Goal: Task Accomplishment & Management: Complete application form

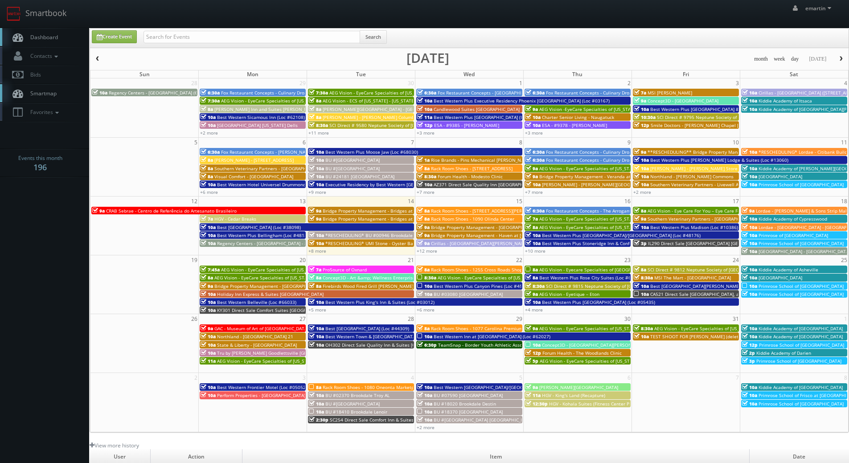
click at [43, 29] on link "Dashboard" at bounding box center [44, 37] width 89 height 18
click at [425, 251] on link "+12 more" at bounding box center [427, 251] width 20 height 6
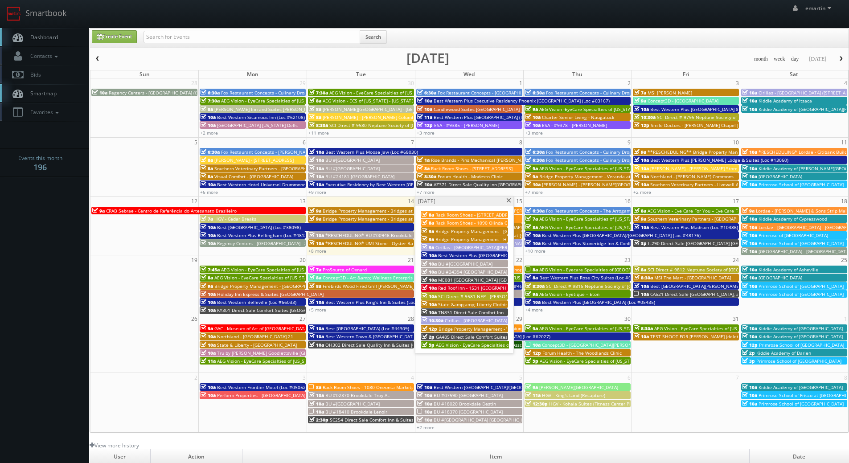
click at [450, 312] on span "TN831 Direct Sale Comfort Inn" at bounding box center [470, 312] width 65 height 6
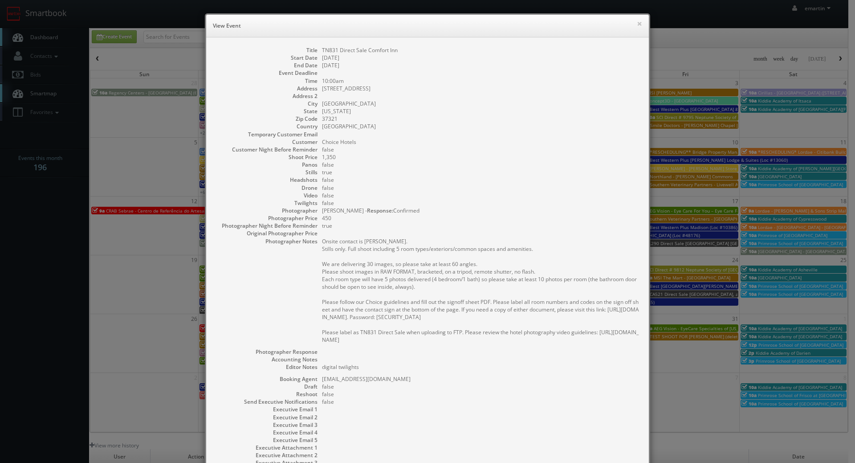
click at [441, 136] on dd at bounding box center [481, 135] width 318 height 8
drag, startPoint x: 438, startPoint y: 32, endPoint x: 438, endPoint y: 23, distance: 9.4
click at [438, 32] on div "× View Event" at bounding box center [427, 26] width 443 height 23
click at [637, 22] on button "×" at bounding box center [639, 23] width 5 height 6
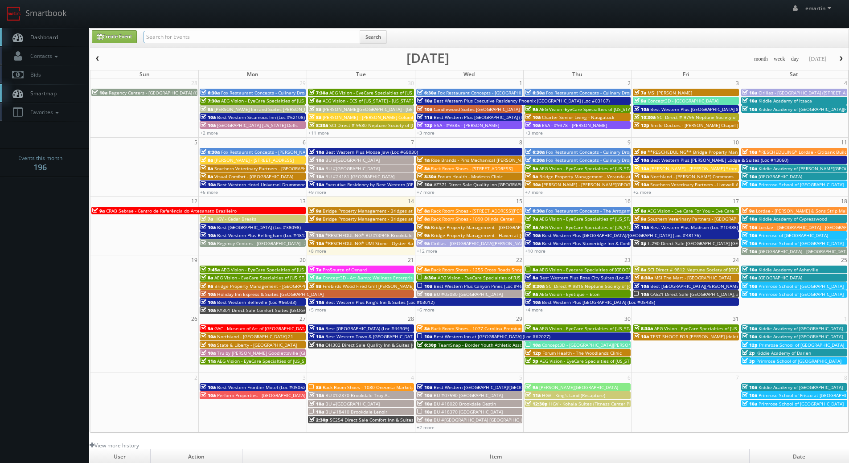
click at [199, 37] on input "text" at bounding box center [251, 37] width 217 height 12
click at [429, 252] on link "+12 more" at bounding box center [427, 251] width 20 height 6
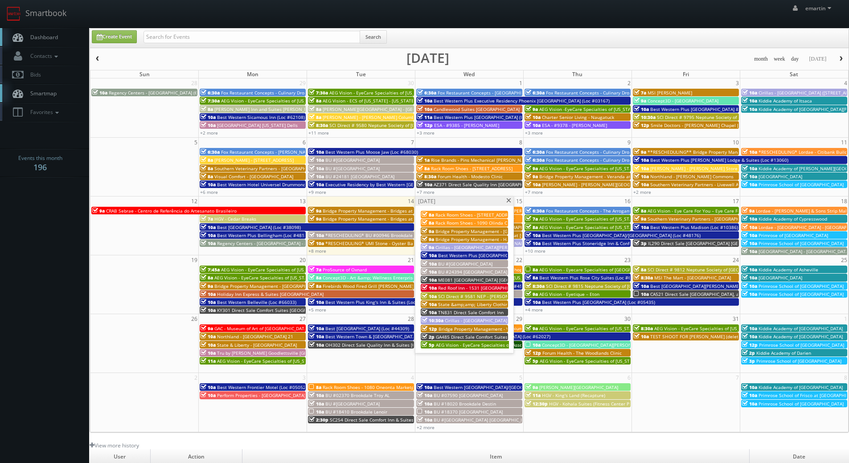
click at [476, 278] on span "ME081 [GEOGRAPHIC_DATA] [GEOGRAPHIC_DATA]" at bounding box center [490, 280] width 105 height 6
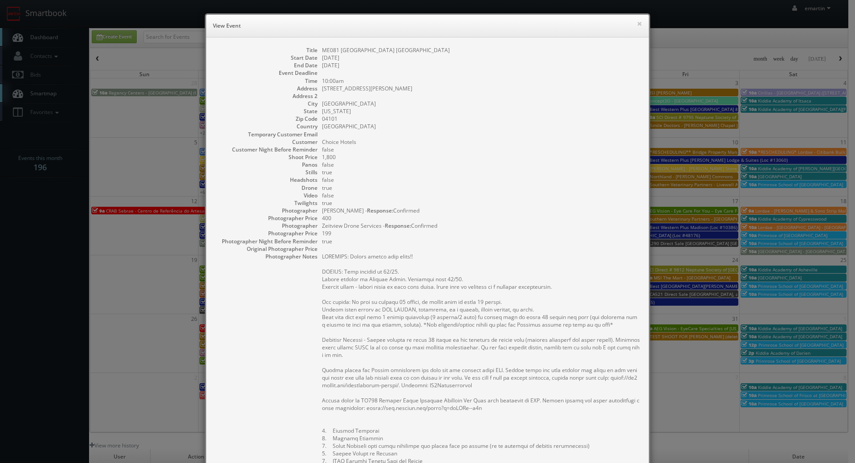
scroll to position [178, 0]
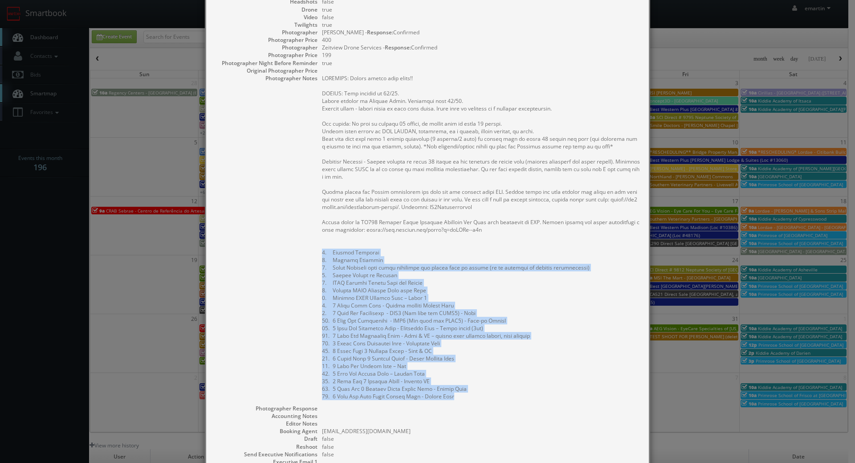
drag, startPoint x: 466, startPoint y: 397, endPoint x: 310, endPoint y: 250, distance: 214.0
click at [310, 250] on dl "Title ME081 Cambria Hotel Portland Downtown Old Port Start Date 10/15/2025 End …" at bounding box center [427, 197] width 425 height 658
click at [364, 254] on pre at bounding box center [481, 237] width 318 height 326
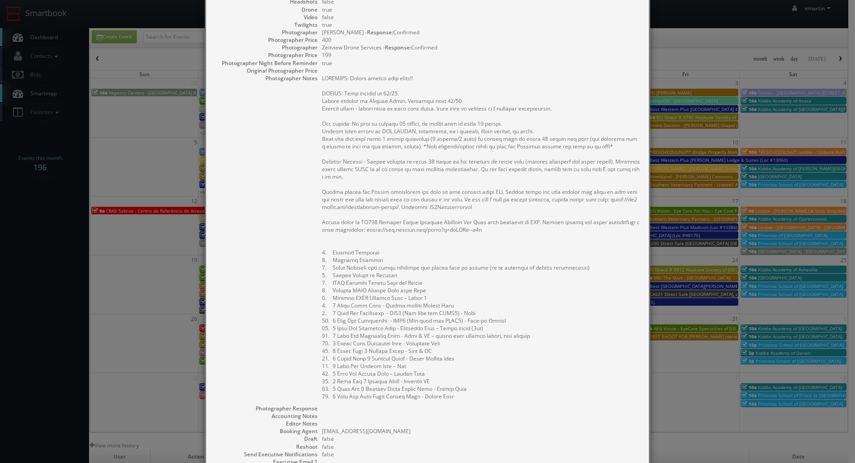
click at [393, 246] on pre at bounding box center [481, 237] width 318 height 326
drag, startPoint x: 589, startPoint y: 267, endPoint x: 318, endPoint y: 270, distance: 270.9
click at [318, 270] on dl "Title ME081 Cambria Hotel Portland Downtown Old Port Start Date 10/15/2025 End …" at bounding box center [427, 197] width 425 height 658
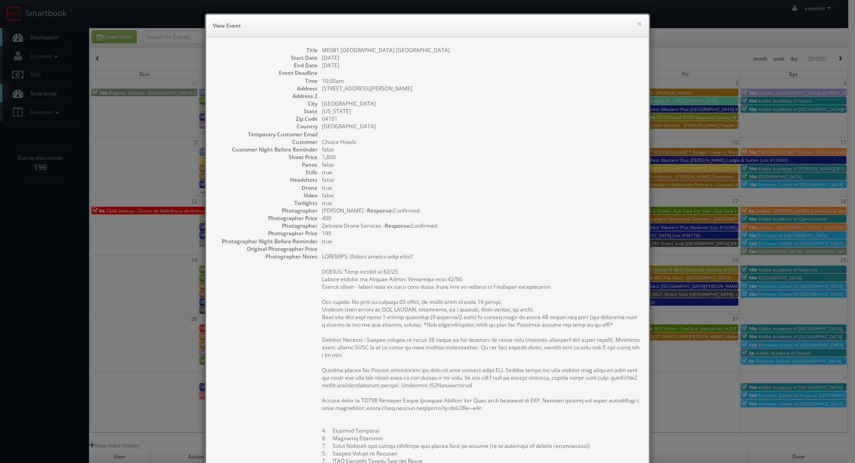
click at [384, 295] on pre at bounding box center [481, 416] width 318 height 326
drag, startPoint x: 528, startPoint y: 307, endPoint x: 425, endPoint y: 292, distance: 103.5
click at [527, 307] on pre at bounding box center [481, 416] width 318 height 326
click at [501, 299] on pre at bounding box center [481, 416] width 318 height 326
click at [534, 319] on pre at bounding box center [481, 416] width 318 height 326
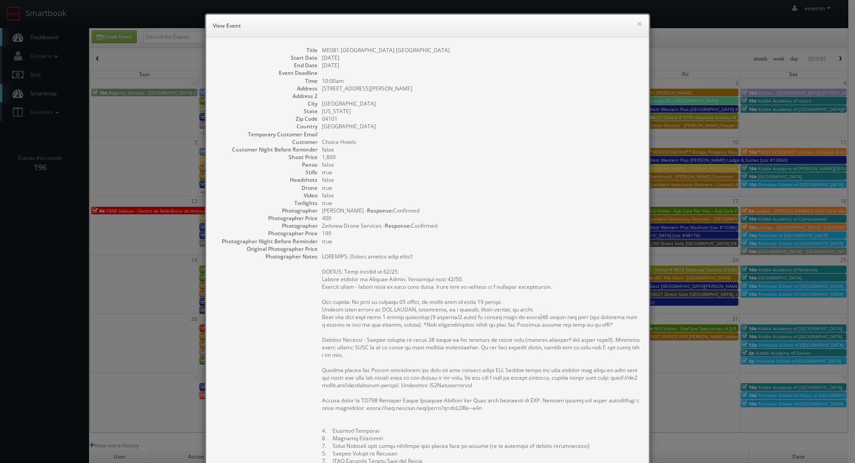
scroll to position [223, 0]
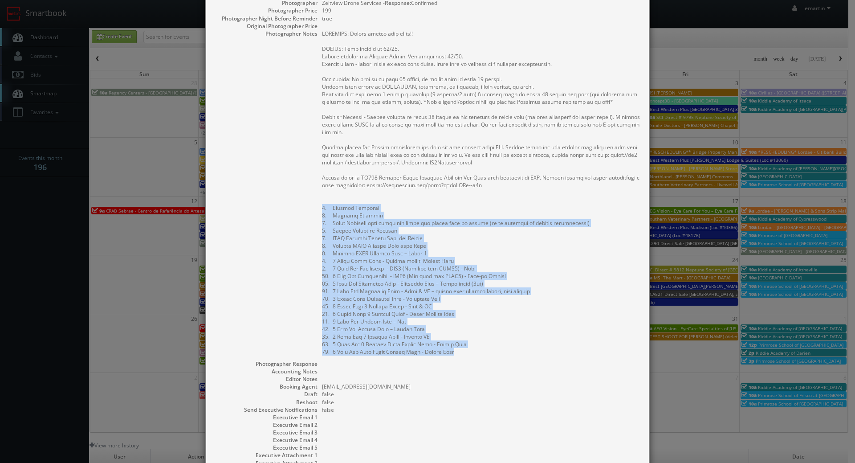
drag, startPoint x: 455, startPoint y: 354, endPoint x: 313, endPoint y: 201, distance: 208.7
click at [313, 207] on dl "Title ME081 Cambria Hotel Portland Downtown Old Port Start Date 10/15/2025 End …" at bounding box center [427, 153] width 425 height 658
click at [384, 230] on pre at bounding box center [481, 193] width 318 height 326
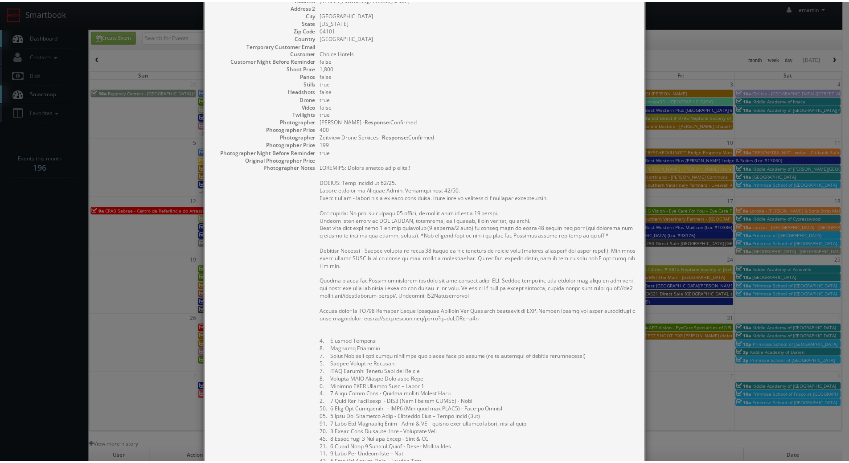
scroll to position [0, 0]
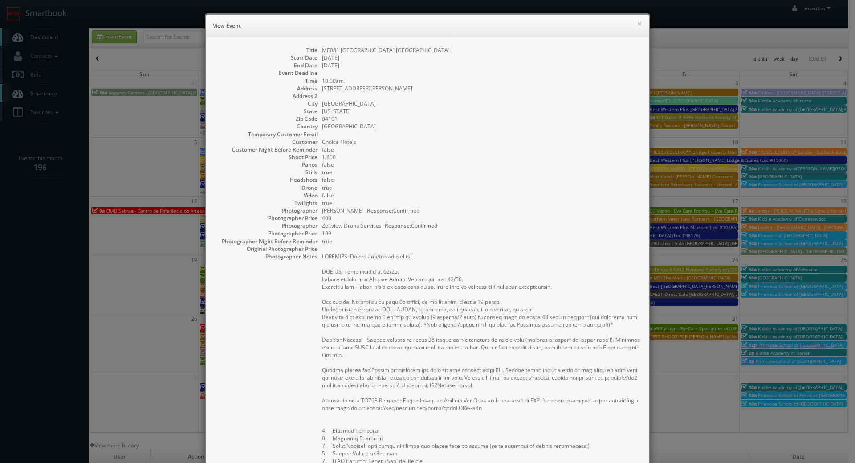
click at [599, 75] on dl "Title ME081 Cambria Hotel Portland Downtown Old Port Start Date 10/15/2025 End …" at bounding box center [427, 375] width 425 height 658
click at [639, 25] on div "× View Event" at bounding box center [427, 26] width 443 height 23
click at [637, 21] on button "×" at bounding box center [639, 23] width 5 height 6
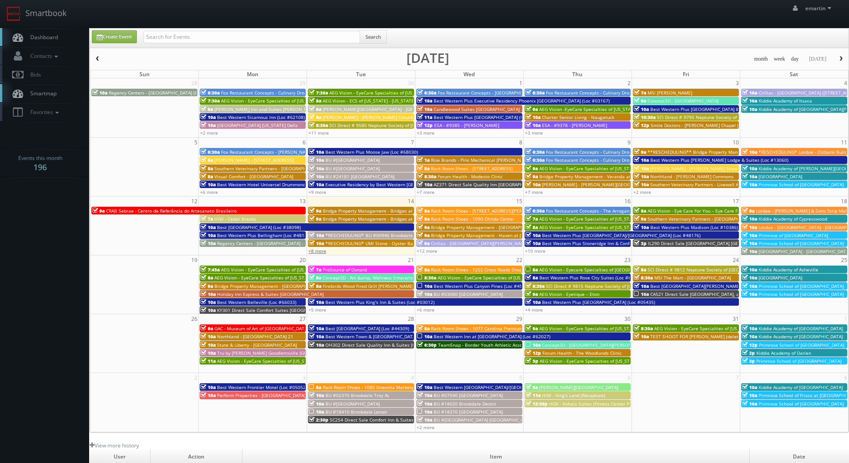
click at [322, 253] on link "+8 more" at bounding box center [317, 251] width 18 height 6
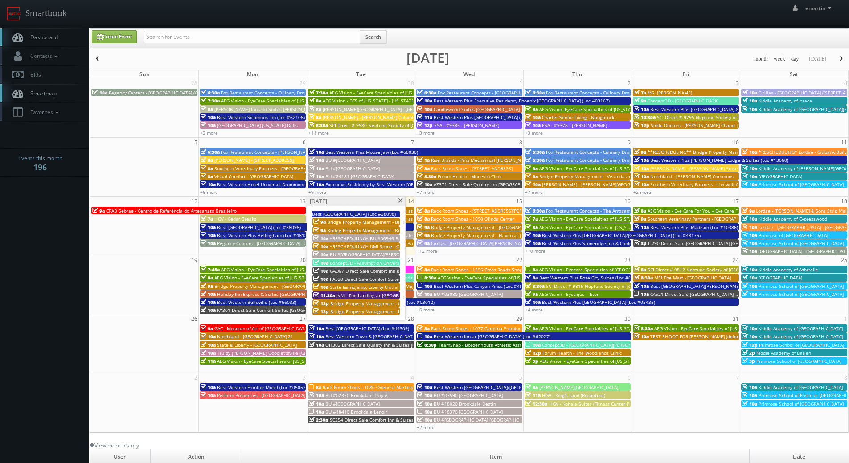
click at [335, 261] on span "Concept3D - Assumption University" at bounding box center [367, 263] width 75 height 6
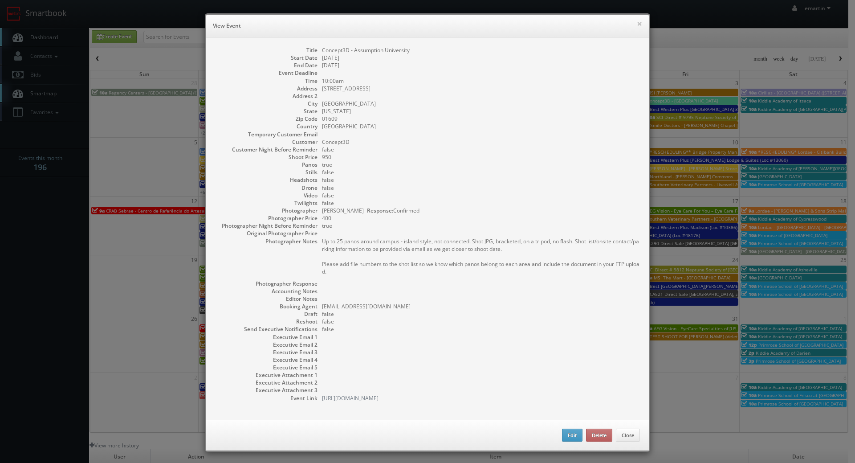
click at [375, 94] on dd at bounding box center [481, 96] width 318 height 8
drag, startPoint x: 341, startPoint y: 102, endPoint x: 315, endPoint y: 101, distance: 26.3
click at [314, 101] on dl "Title Concept3D - Assumption University Start Date 10/14/2025 End Date 10/14/20…" at bounding box center [427, 224] width 425 height 356
copy dl "Worcester"
click at [640, 26] on div "× View Event" at bounding box center [427, 26] width 443 height 23
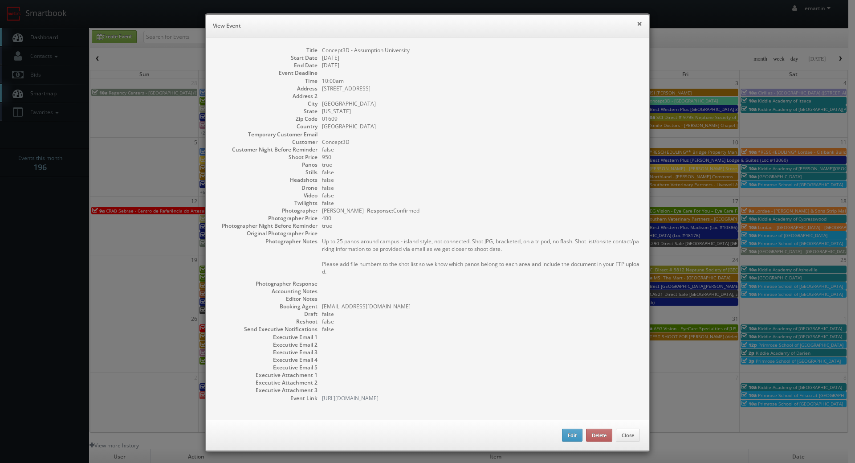
click at [638, 25] on button "×" at bounding box center [639, 23] width 5 height 6
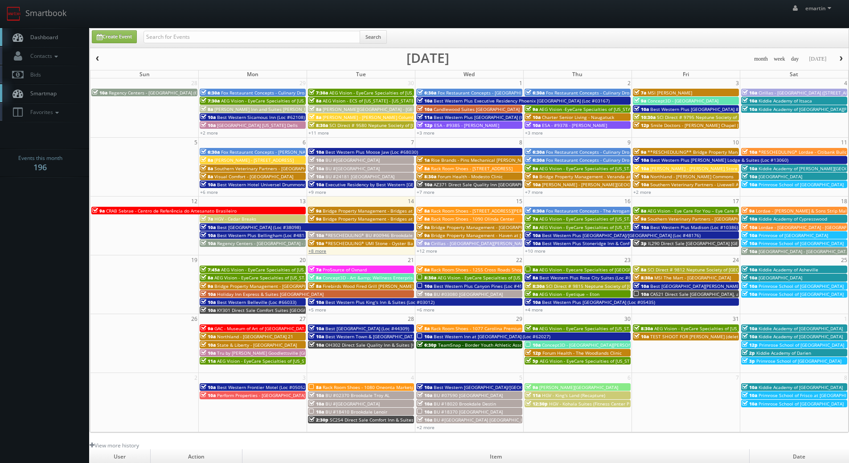
click at [312, 253] on link "+8 more" at bounding box center [317, 251] width 18 height 6
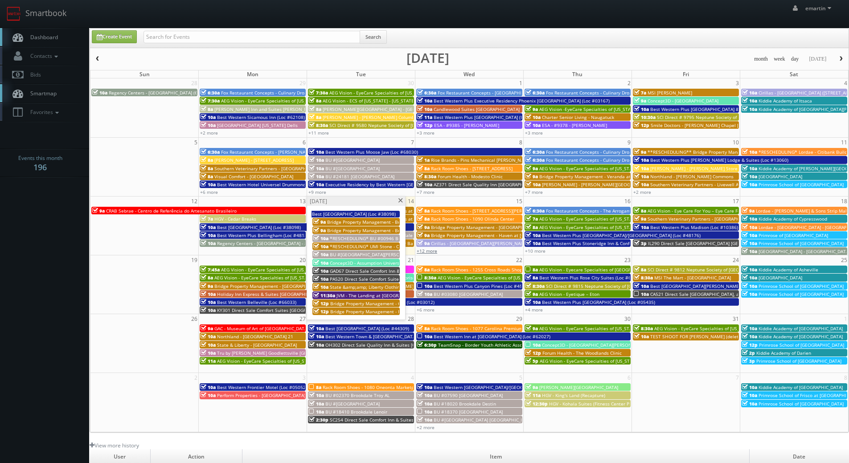
click at [429, 252] on link "+12 more" at bounding box center [427, 251] width 20 height 6
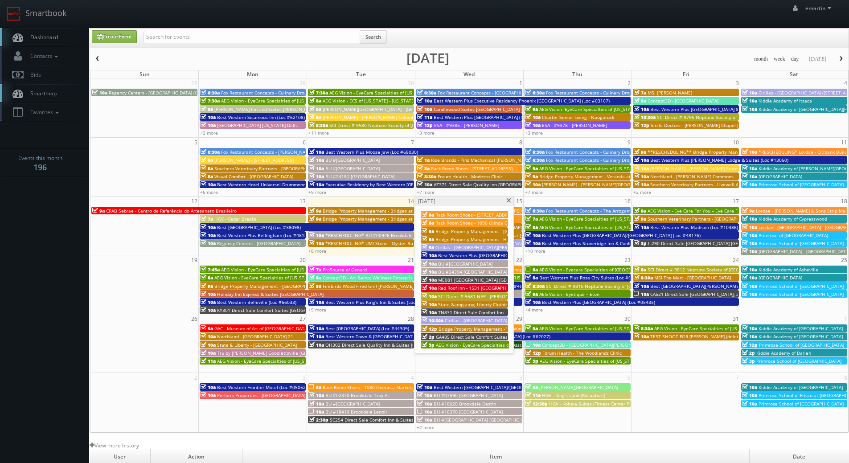
click at [462, 263] on span "BU #[GEOGRAPHIC_DATA]" at bounding box center [465, 264] width 54 height 6
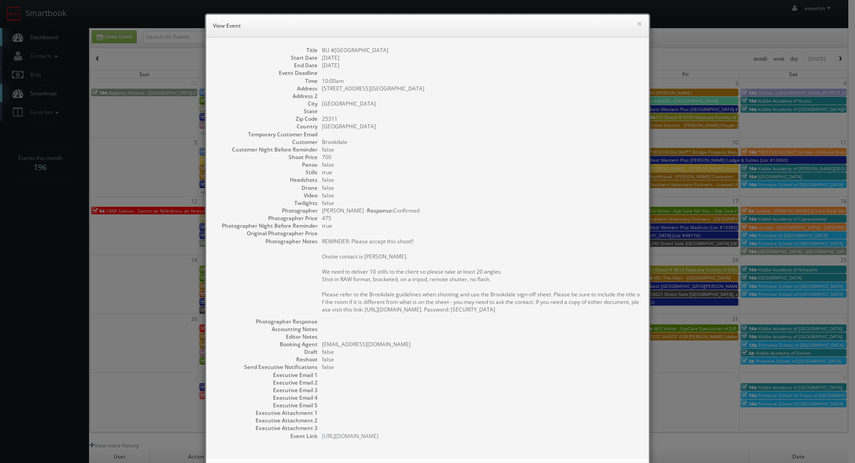
click at [456, 201] on dd "false" at bounding box center [481, 203] width 318 height 8
click at [642, 24] on div "× View Event" at bounding box center [427, 26] width 443 height 23
click at [639, 20] on button "×" at bounding box center [639, 23] width 5 height 6
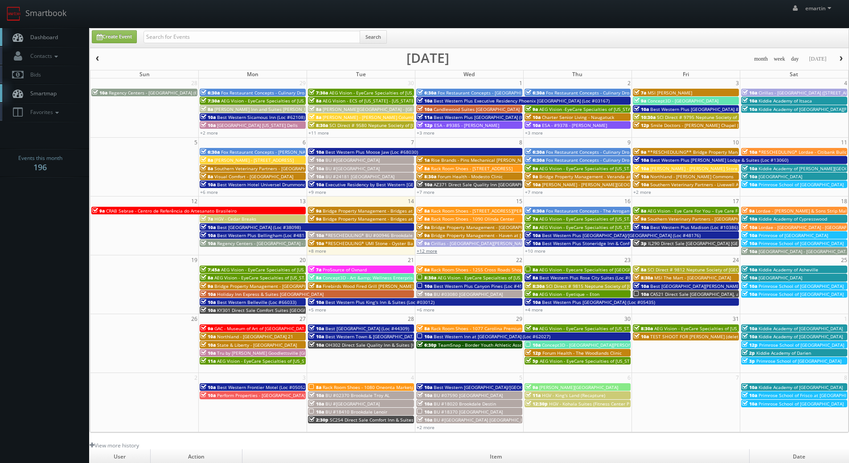
click at [430, 250] on link "+12 more" at bounding box center [427, 251] width 20 height 6
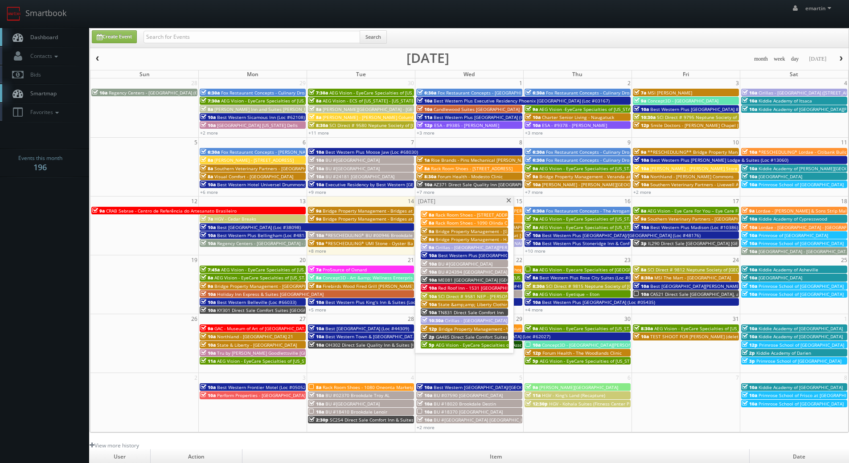
click at [469, 255] on span "Best Western Plus [GEOGRAPHIC_DATA] (Loc #05521)" at bounding box center [494, 255] width 113 height 6
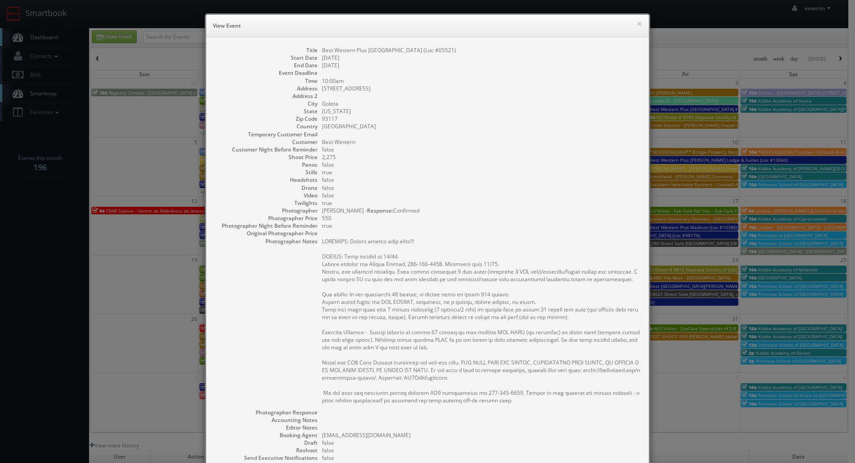
click at [519, 152] on dd "false" at bounding box center [481, 150] width 318 height 8
click at [502, 152] on dd "false" at bounding box center [481, 150] width 318 height 8
click at [436, 285] on pre at bounding box center [481, 320] width 318 height 167
click at [421, 51] on dd "Best Western Plus [GEOGRAPHIC_DATA] (Loc #05521)" at bounding box center [481, 50] width 318 height 8
click at [427, 50] on dd "Best Western Plus [GEOGRAPHIC_DATA] (Loc #05521)" at bounding box center [481, 50] width 318 height 8
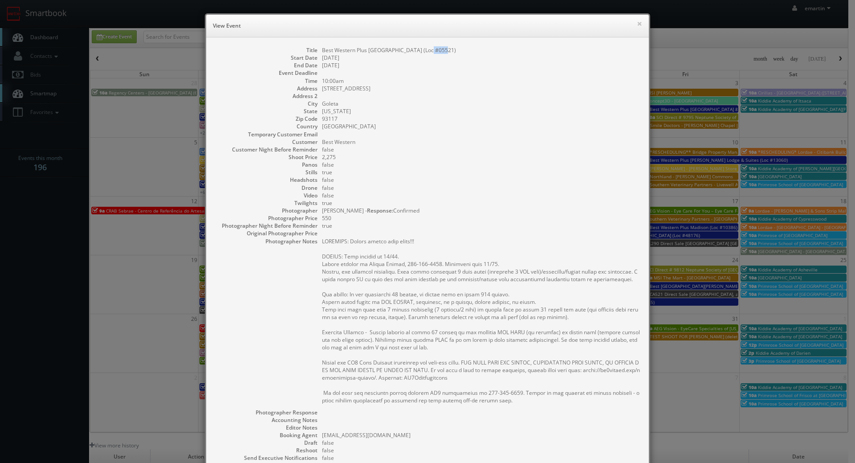
click at [427, 50] on dd "Best Western Plus [GEOGRAPHIC_DATA] (Loc #05521)" at bounding box center [481, 50] width 318 height 8
copy dd "05521"
click at [414, 92] on dd at bounding box center [481, 96] width 318 height 8
click at [411, 90] on dd "5620 Calle Real" at bounding box center [481, 89] width 318 height 8
drag, startPoint x: 413, startPoint y: 242, endPoint x: 319, endPoint y: 241, distance: 94.0
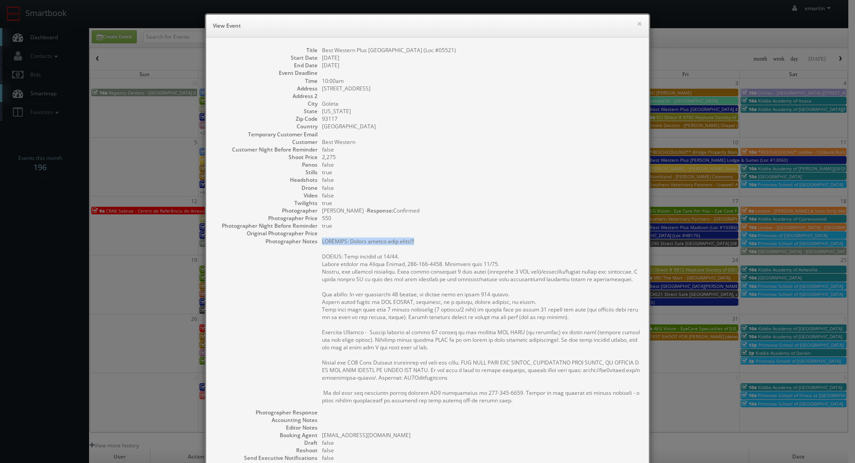
click at [322, 241] on pre at bounding box center [481, 320] width 318 height 167
click at [348, 234] on dd at bounding box center [481, 233] width 318 height 8
click at [416, 133] on dd at bounding box center [481, 135] width 318 height 8
click at [309, 147] on dt "Customer Night Before Reminder" at bounding box center [266, 150] width 102 height 8
click at [639, 22] on button "×" at bounding box center [639, 23] width 5 height 6
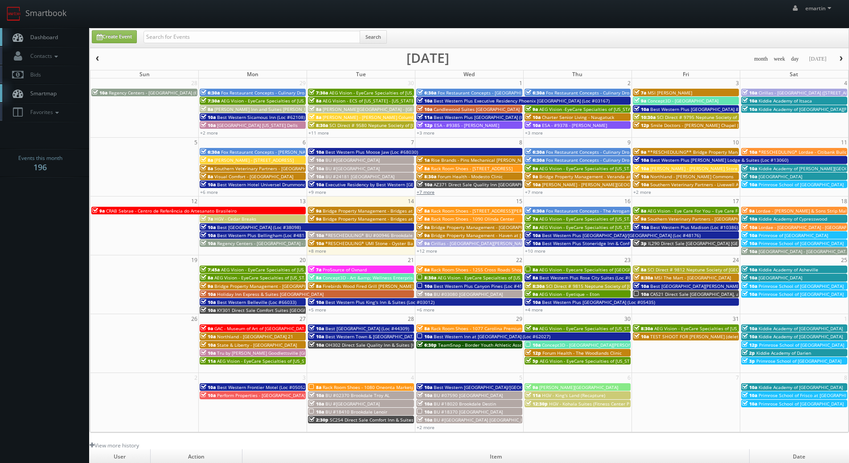
click at [427, 193] on link "+7 more" at bounding box center [426, 192] width 18 height 6
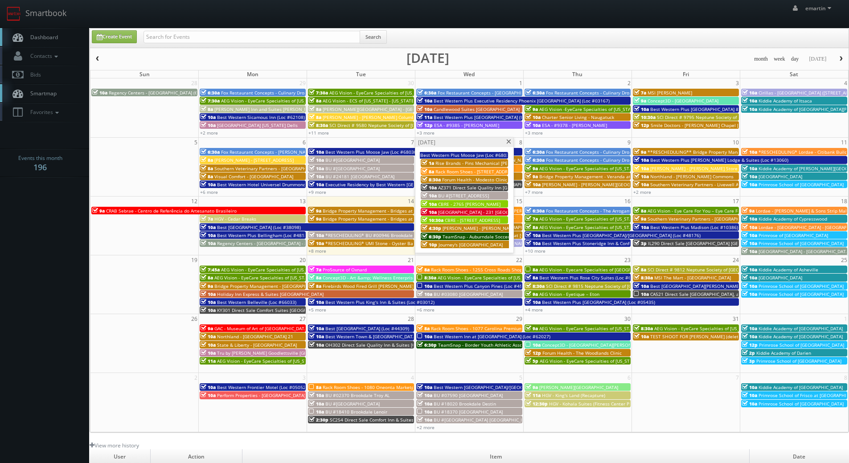
click at [443, 237] on span "TeamSnap - Auburndale Soccer Club" at bounding box center [481, 236] width 78 height 6
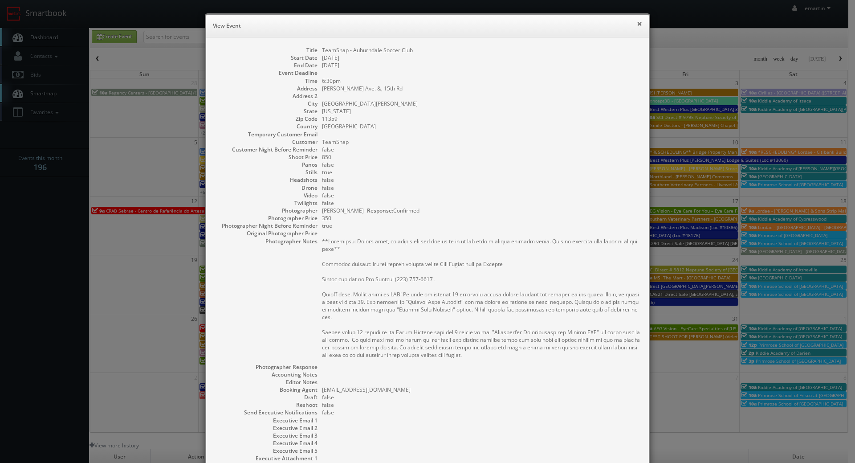
click at [638, 21] on button "×" at bounding box center [639, 23] width 5 height 6
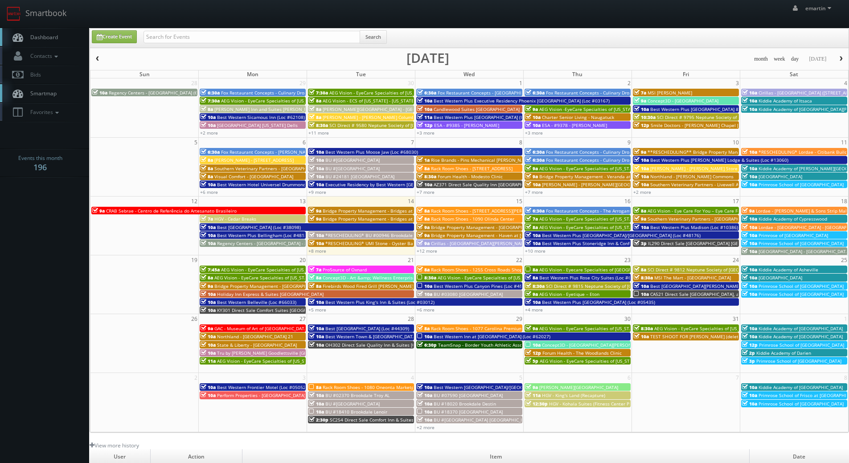
click at [52, 38] on span "Dashboard" at bounding box center [42, 37] width 32 height 8
click at [57, 25] on link "Smartbook" at bounding box center [36, 14] width 73 height 28
click at [115, 35] on link "Create Event" at bounding box center [114, 36] width 45 height 13
type input "10/14/2025"
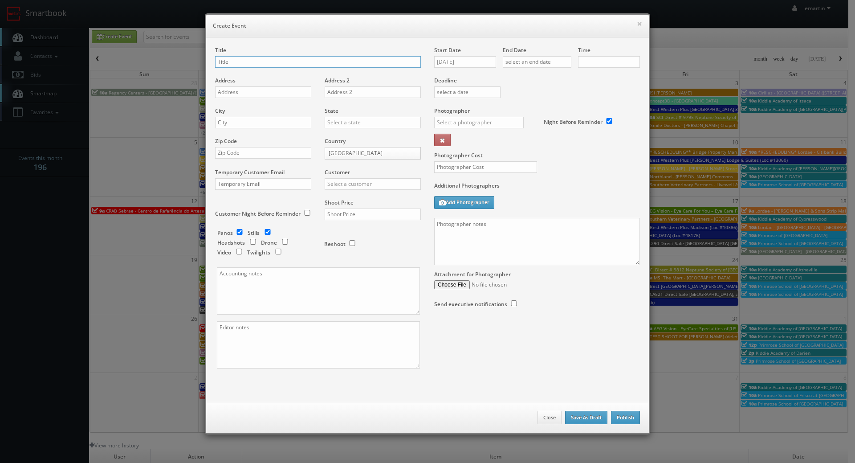
checkbox input "true"
type input "10:00am"
checkbox input "true"
drag, startPoint x: 491, startPoint y: 52, endPoint x: 472, endPoint y: 60, distance: 20.1
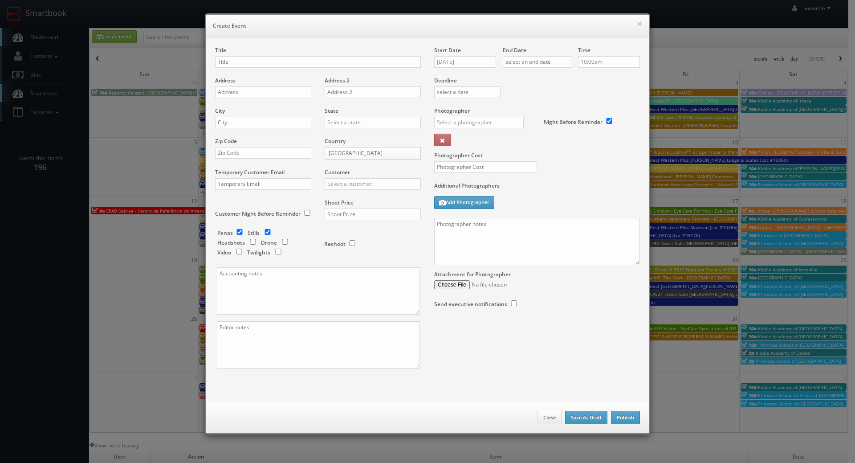
click at [484, 54] on div "Start Date 10/14/2025" at bounding box center [468, 61] width 69 height 30
click at [472, 61] on input "10/14/2025" at bounding box center [465, 62] width 62 height 12
click at [452, 156] on td "27" at bounding box center [453, 155] width 14 height 13
type input "10/27/2025"
click at [548, 62] on input "text" at bounding box center [537, 62] width 69 height 12
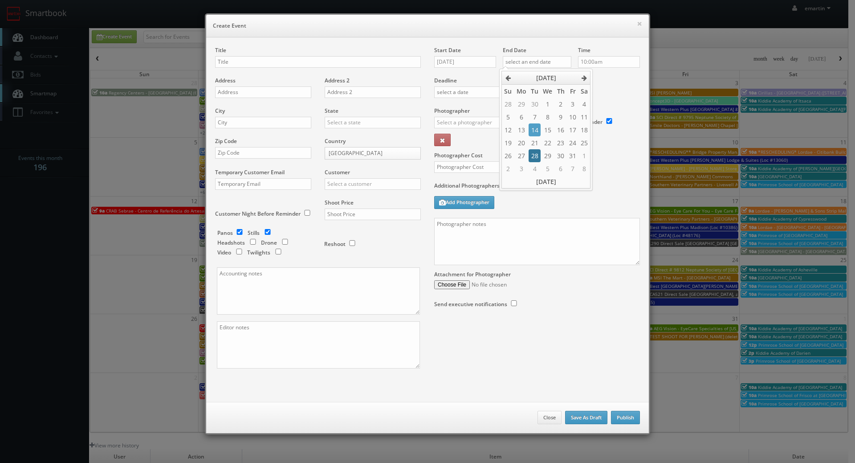
click at [532, 156] on td "28" at bounding box center [535, 155] width 12 height 13
type input "10/28/2025"
drag, startPoint x: 625, startPoint y: 92, endPoint x: 620, endPoint y: 91, distance: 4.9
click at [623, 91] on div "Deadline" at bounding box center [537, 76] width 219 height 61
click at [302, 61] on input "text" at bounding box center [318, 62] width 206 height 12
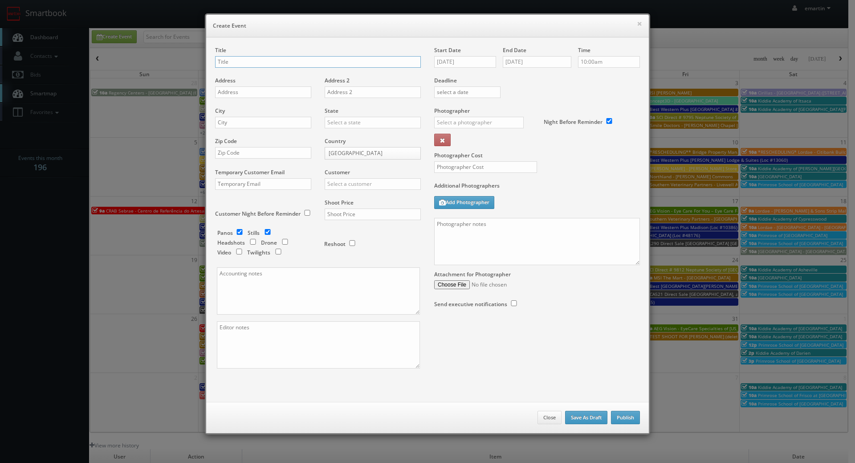
paste input "Best Western Plus Big America"
click at [343, 64] on input "Best Western Plus Big America (Loc #" at bounding box center [318, 62] width 206 height 12
paste input "05453"
type input "Best Western Plus Big America (Loc #05453)"
drag, startPoint x: 233, startPoint y: 88, endPoint x: 88, endPoint y: 116, distance: 147.1
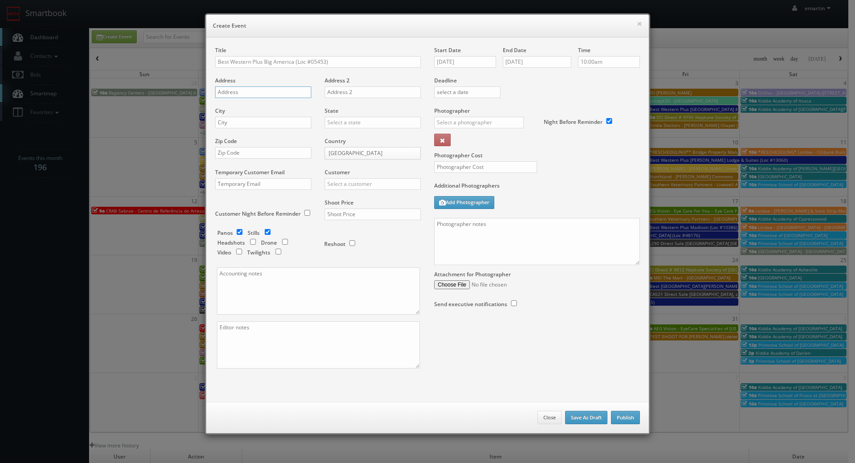
click at [233, 88] on input "text" at bounding box center [263, 92] width 96 height 12
paste input "1725 N Broadway"
type input "1725 N Broadway"
click at [288, 124] on input "text" at bounding box center [263, 123] width 96 height 12
paste input "Santa Maria"
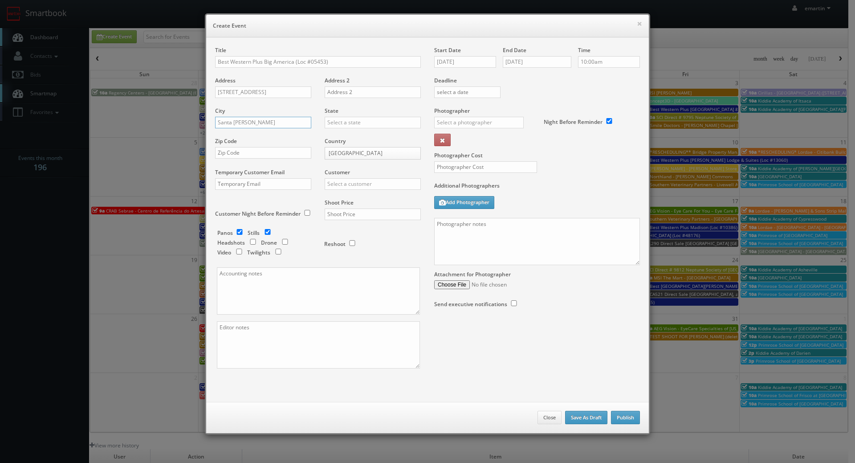
type input "Santa Maria"
click at [330, 120] on input "text" at bounding box center [373, 123] width 96 height 12
click at [342, 131] on div "[US_STATE]" at bounding box center [372, 137] width 95 height 15
type input "[US_STATE]"
click at [287, 159] on div "Zip Code" at bounding box center [266, 152] width 103 height 30
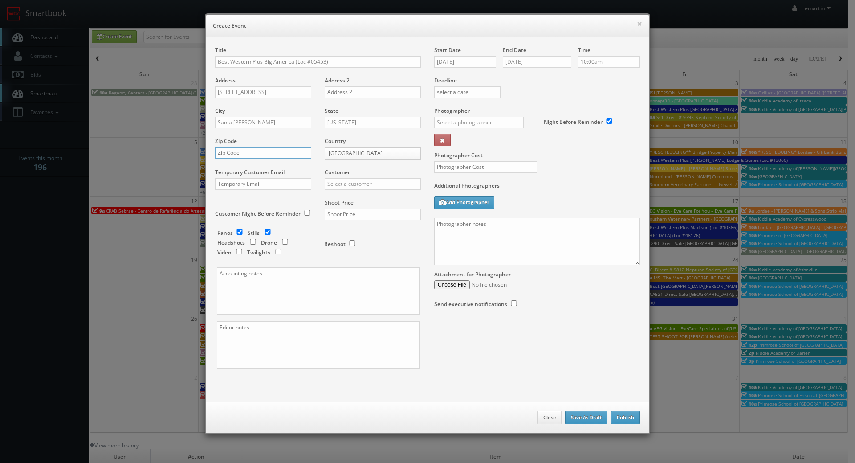
click at [288, 155] on input "text" at bounding box center [263, 153] width 96 height 12
paste input "93454"
type input "93454"
click at [338, 180] on input "text" at bounding box center [373, 184] width 96 height 12
click at [350, 199] on div "Best Western" at bounding box center [372, 198] width 95 height 15
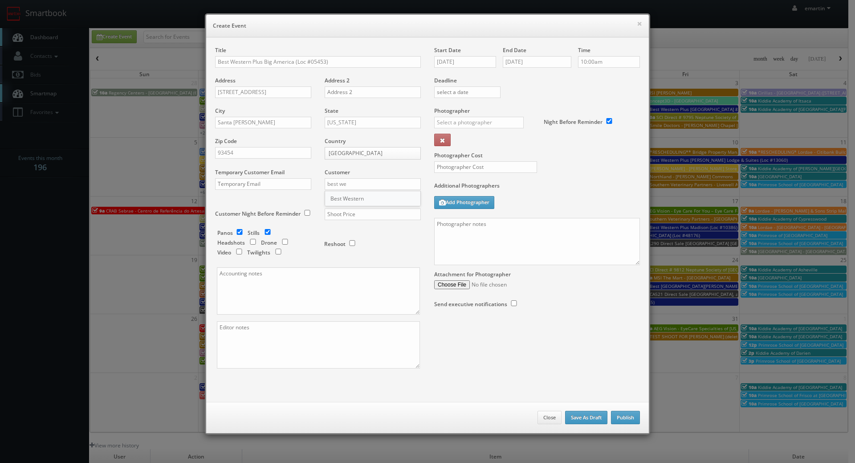
type input "Best Western"
click at [343, 219] on input "text" at bounding box center [373, 215] width 96 height 12
type input "3,225"
click at [389, 234] on div "Reshoot" at bounding box center [368, 239] width 89 height 21
click at [233, 231] on input "checkbox" at bounding box center [239, 232] width 13 height 6
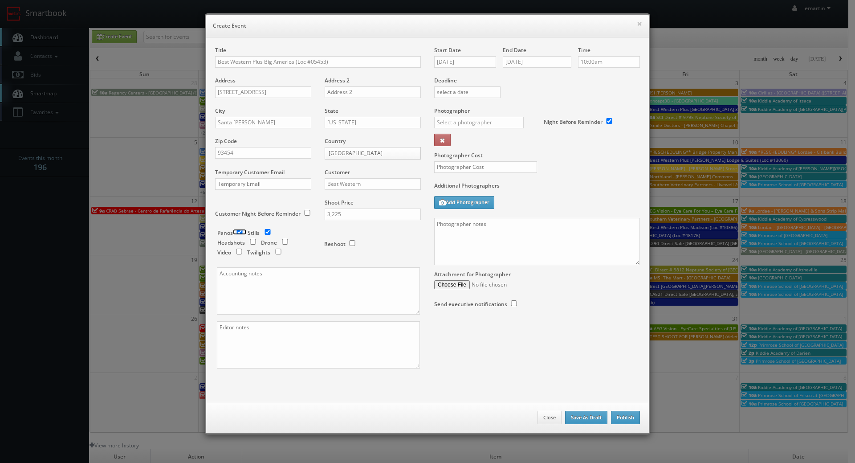
checkbox input "false"
click at [278, 252] on div "Panos Stills Headshots Drone Video Twilights" at bounding box center [266, 243] width 98 height 29
click at [277, 251] on input "checkbox" at bounding box center [278, 252] width 13 height 6
checkbox input "true"
click at [491, 111] on div "Photographer _justin _photog1 Glen Aronwits Chris Dailey John Varnedore John Sa…" at bounding box center [485, 129] width 103 height 45
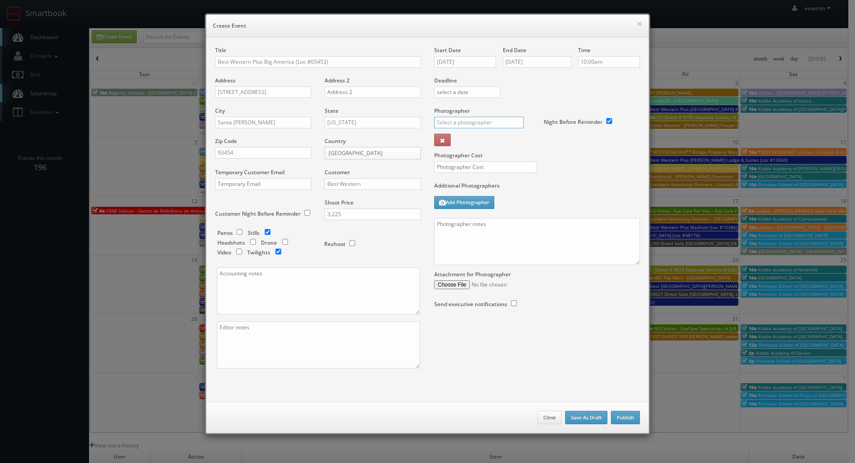
click at [491, 118] on input "text" at bounding box center [479, 123] width 90 height 12
click at [478, 157] on div "Jesus McLean" at bounding box center [482, 161] width 95 height 22
type input "Jesus McLean"
drag, startPoint x: 469, startPoint y: 172, endPoint x: 469, endPoint y: 167, distance: 4.9
click at [469, 172] on input "text" at bounding box center [485, 167] width 103 height 12
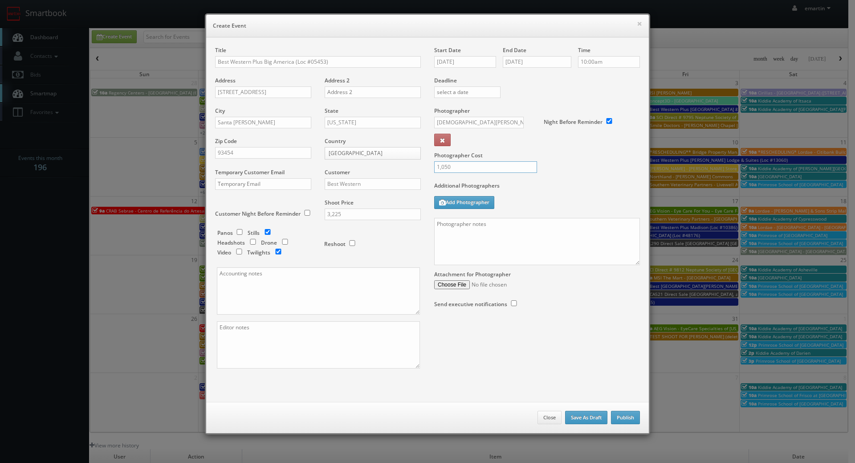
type input "1,050"
click at [530, 190] on label "Additional Photographers" at bounding box center [537, 188] width 206 height 12
drag, startPoint x: 550, startPoint y: 230, endPoint x: 544, endPoint y: 232, distance: 6.1
click at [550, 230] on textarea at bounding box center [537, 241] width 206 height 47
paste textarea "**two day shoot - arrive at 10am for a full day of shooting, stay overnight, fi…"
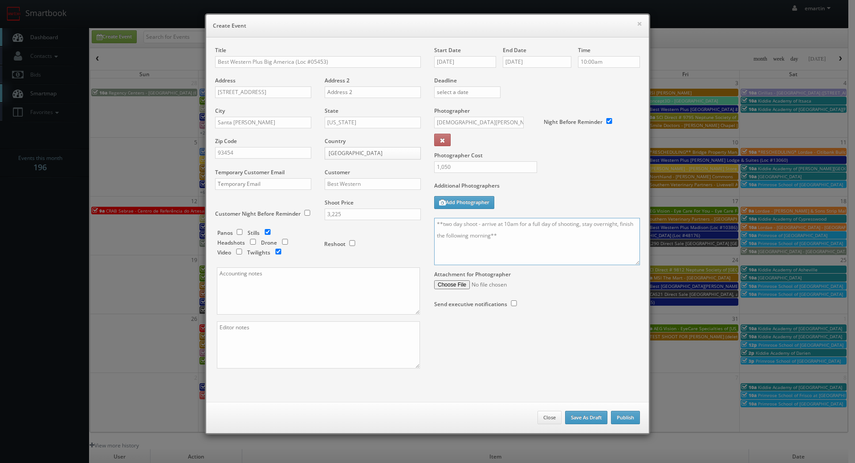
click at [525, 252] on textarea "**two day shoot - arrive at 10am for a full day of shooting, stay overnight, fi…" at bounding box center [537, 241] width 206 height 47
paste textarea "Onsite contact is ______. Overnight stay ___. Stills, and exterior twilights. F…"
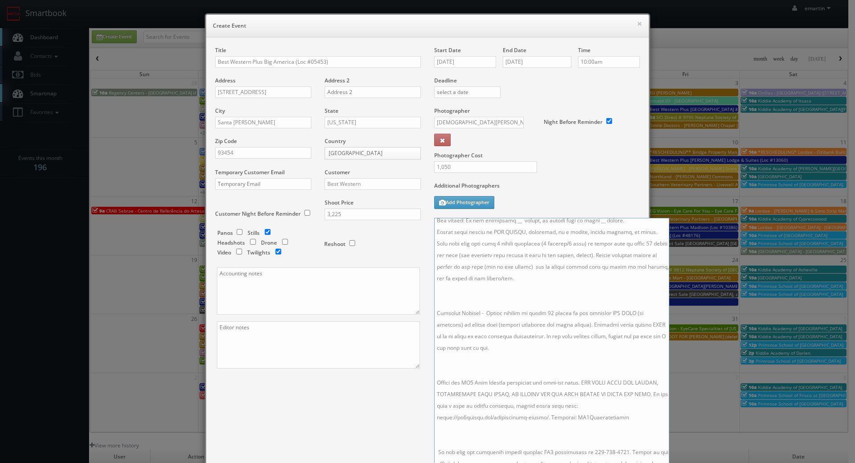
scroll to position [107, 0]
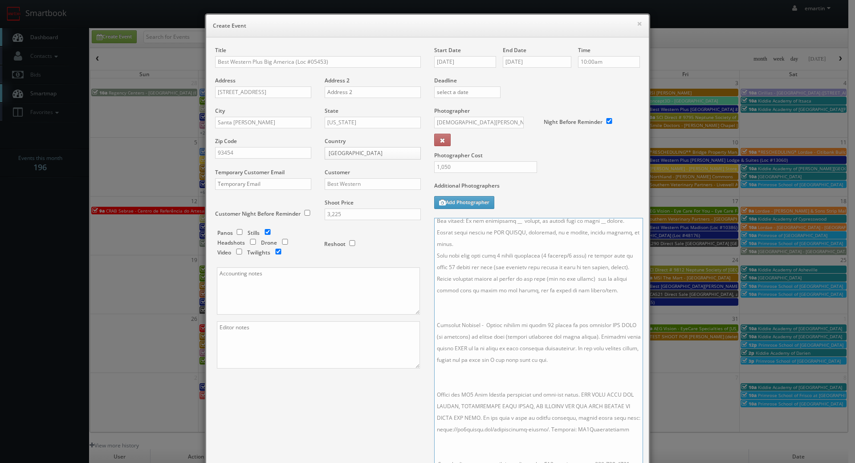
drag, startPoint x: 634, startPoint y: 261, endPoint x: 627, endPoint y: 456, distance: 195.3
click at [636, 462] on html "Smartbook Toggle Side Navigation Toggle Top Navigation emartin emartin Profile …" at bounding box center [427, 308] width 855 height 616
click at [488, 383] on textarea at bounding box center [538, 344] width 208 height 252
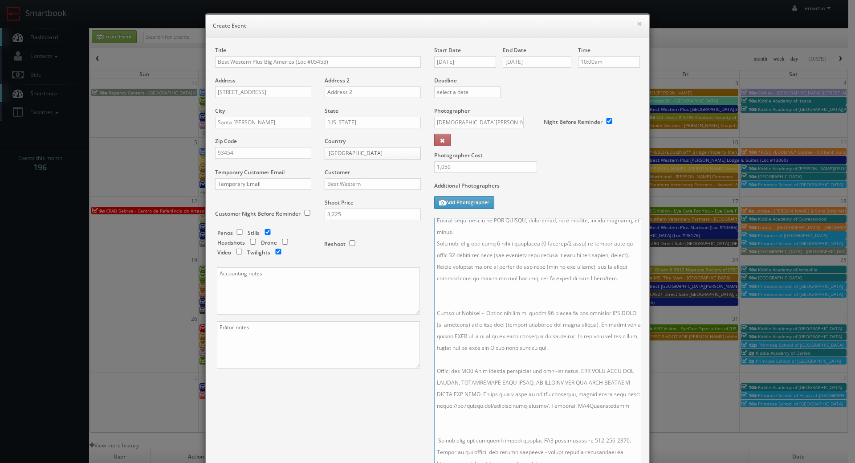
click at [483, 409] on textarea at bounding box center [538, 344] width 208 height 252
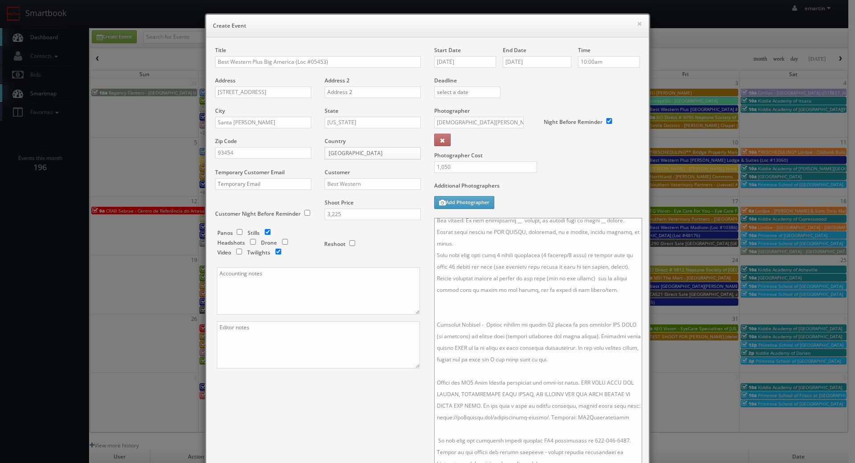
scroll to position [86, 0]
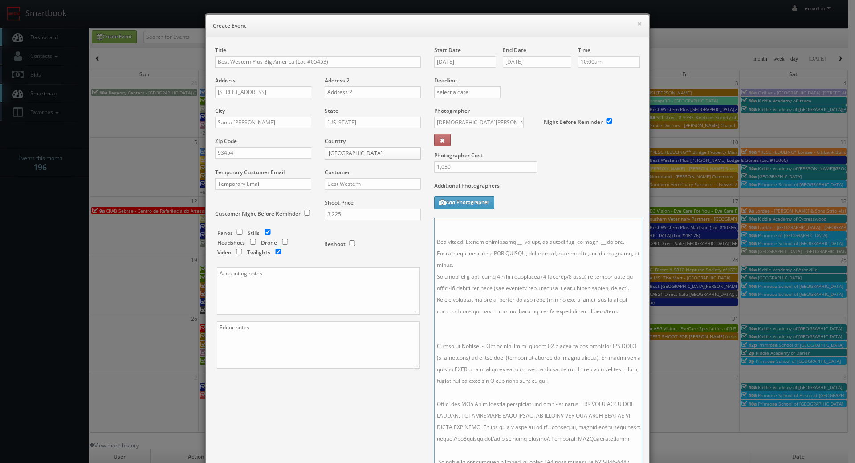
click at [460, 329] on textarea at bounding box center [538, 344] width 208 height 252
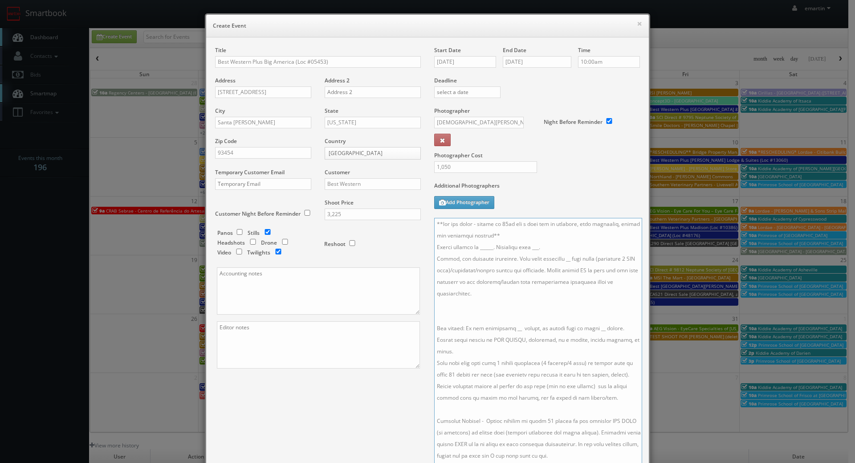
click at [458, 316] on textarea at bounding box center [538, 344] width 208 height 252
click at [558, 259] on textarea at bounding box center [538, 344] width 208 height 252
click at [516, 320] on textarea at bounding box center [538, 344] width 208 height 252
click at [510, 316] on textarea at bounding box center [538, 344] width 208 height 252
click at [506, 317] on textarea at bounding box center [538, 344] width 208 height 252
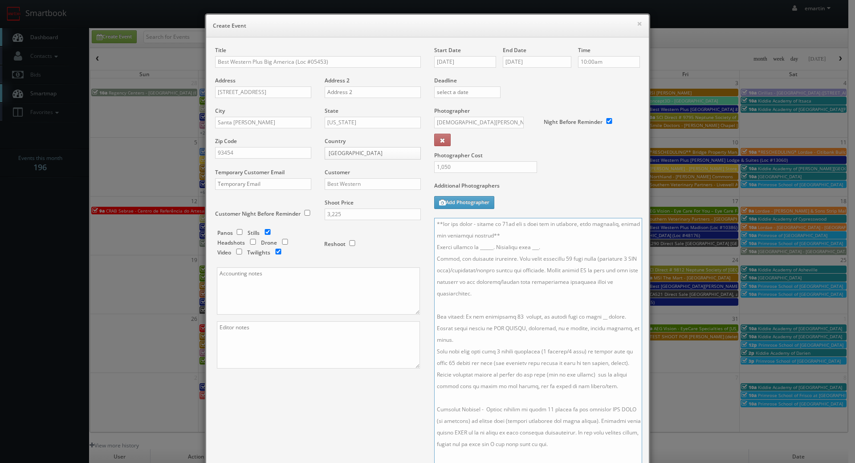
click at [589, 318] on textarea at bounding box center [538, 344] width 208 height 252
click at [592, 317] on textarea at bounding box center [538, 344] width 208 height 252
click at [540, 252] on textarea at bounding box center [538, 344] width 208 height 252
click at [540, 245] on textarea at bounding box center [538, 344] width 208 height 252
drag, startPoint x: 491, startPoint y: 247, endPoint x: 476, endPoint y: 248, distance: 15.7
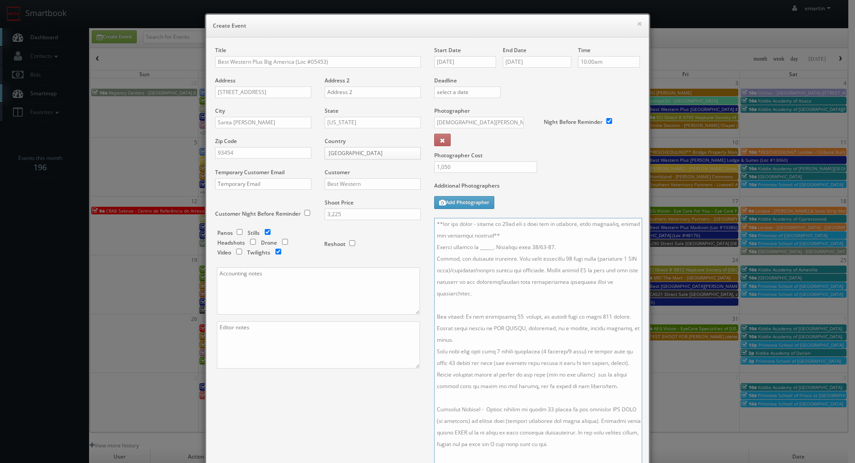
click at [476, 248] on textarea at bounding box center [538, 344] width 208 height 252
paste textarea "Robert Cooks, robert.cooks@bigamerica.com, 805-354-7842"
drag, startPoint x: 590, startPoint y: 247, endPoint x: 515, endPoint y: 248, distance: 74.9
click at [515, 248] on textarea at bounding box center [538, 344] width 208 height 252
click at [544, 246] on textarea at bounding box center [538, 344] width 208 height 252
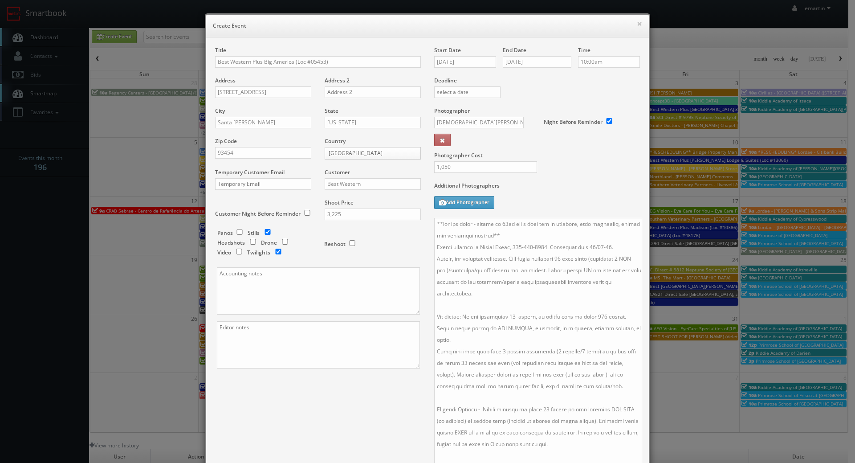
click at [453, 52] on label "Start Date" at bounding box center [447, 50] width 27 height 8
click at [453, 61] on input "10/27/2025" at bounding box center [465, 62] width 62 height 12
click at [641, 183] on div "Title Best Western Plus Big America (Loc #05453) Address 1725 N Broadway Addres…" at bounding box center [427, 292] width 443 height 511
drag, startPoint x: 524, startPoint y: 240, endPoint x: 524, endPoint y: 233, distance: 6.7
click at [524, 239] on textarea at bounding box center [538, 344] width 208 height 252
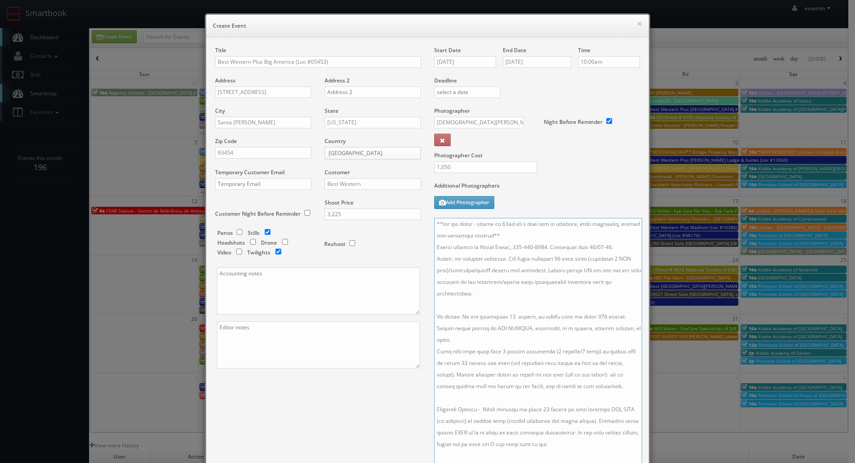
click at [524, 233] on textarea at bounding box center [538, 344] width 208 height 252
click at [531, 274] on textarea at bounding box center [538, 344] width 208 height 252
type textarea "**two day shoot - arrive at 10am for a full day of shooting, stay overnight, fi…"
click at [566, 171] on div "Photographer Cost 1,050" at bounding box center [537, 144] width 219 height 75
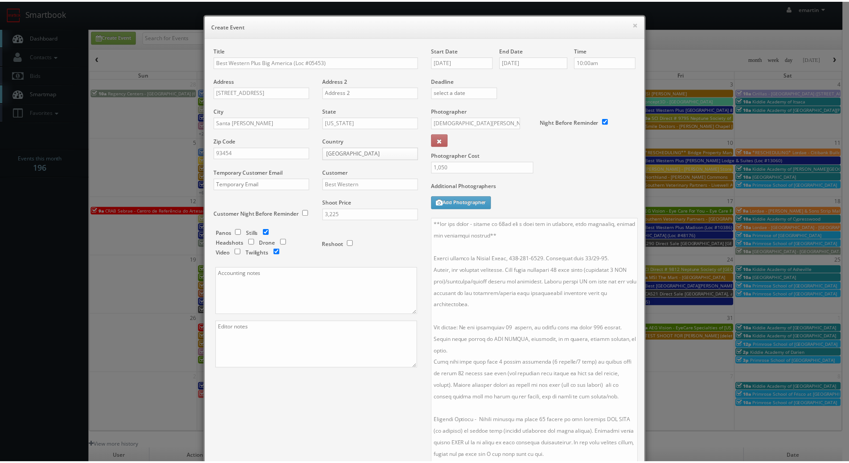
scroll to position [131, 0]
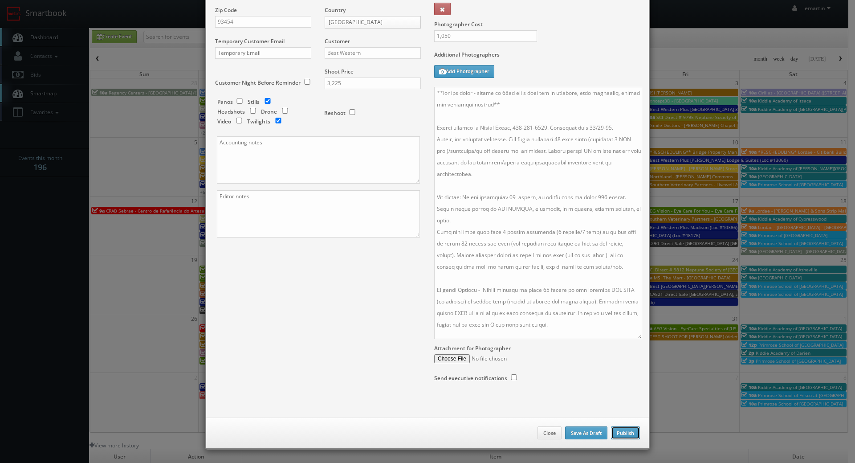
click at [617, 431] on button "Publish" at bounding box center [625, 432] width 29 height 13
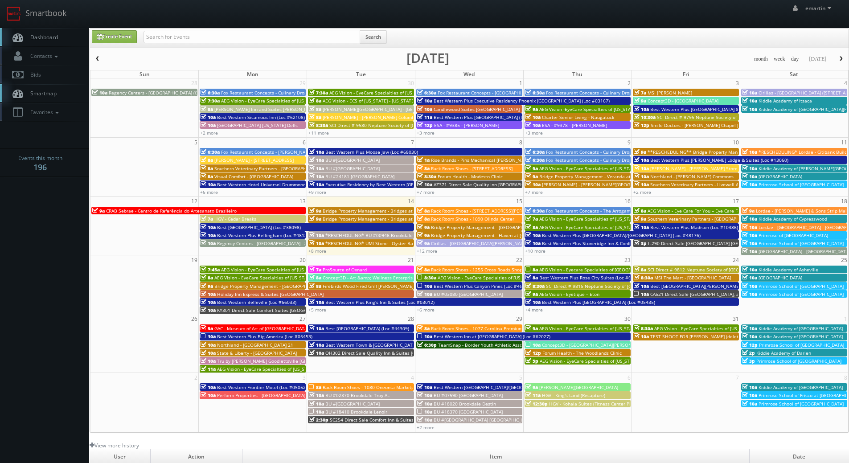
click at [68, 35] on link "Dashboard" at bounding box center [44, 37] width 89 height 18
click at [118, 36] on link "Create Event" at bounding box center [114, 36] width 45 height 13
type input "10/14/2025"
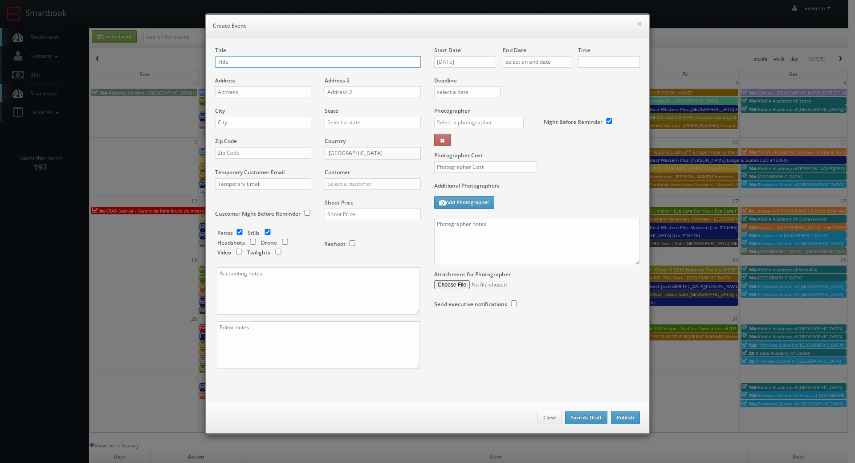
checkbox input "true"
type input "10:00am"
checkbox input "true"
click at [458, 66] on input "10/14/2025" at bounding box center [465, 62] width 62 height 12
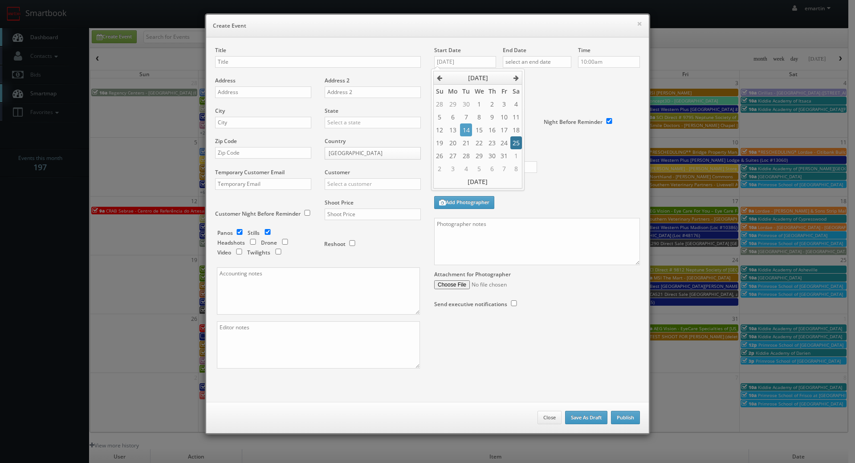
click at [515, 143] on td "25" at bounding box center [517, 142] width 12 height 13
type input "10/25/2025"
click at [521, 63] on input "text" at bounding box center [537, 62] width 69 height 12
click at [581, 144] on td "25" at bounding box center [585, 142] width 12 height 13
type input "10/25/2025"
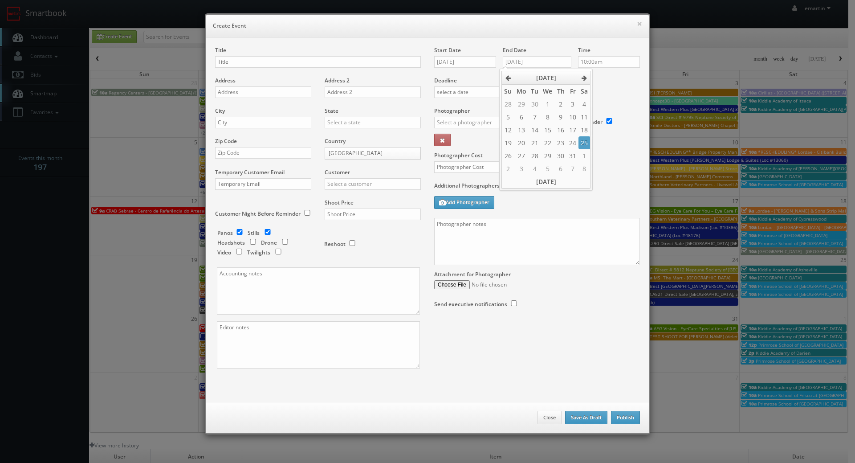
click at [622, 82] on label "Deadline" at bounding box center [537, 81] width 219 height 8
click at [601, 245] on textarea at bounding box center [537, 241] width 206 height 47
paste textarea "Onsite contact is ______. Overnight stay ___. Stills, and exterior twilights. F…"
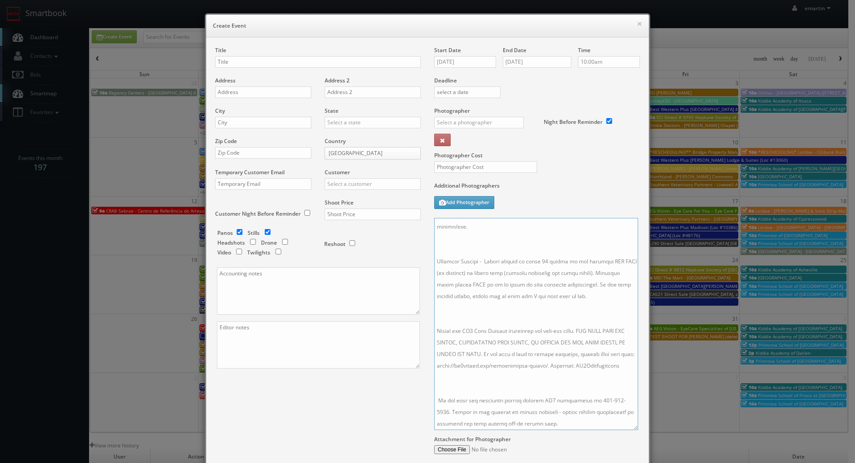
drag, startPoint x: 630, startPoint y: 262, endPoint x: 610, endPoint y: 417, distance: 155.8
click at [626, 429] on textarea at bounding box center [536, 324] width 204 height 212
click at [536, 380] on textarea at bounding box center [535, 325] width 202 height 214
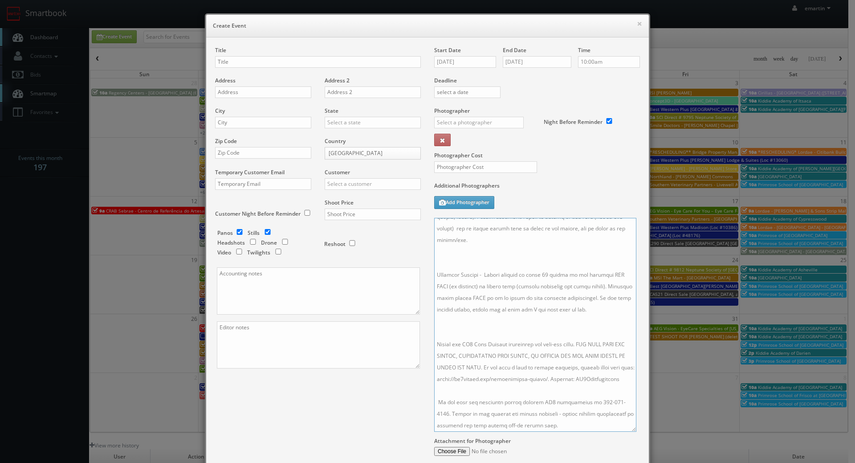
click at [493, 307] on textarea at bounding box center [535, 325] width 202 height 214
click at [483, 339] on textarea at bounding box center [535, 325] width 202 height 214
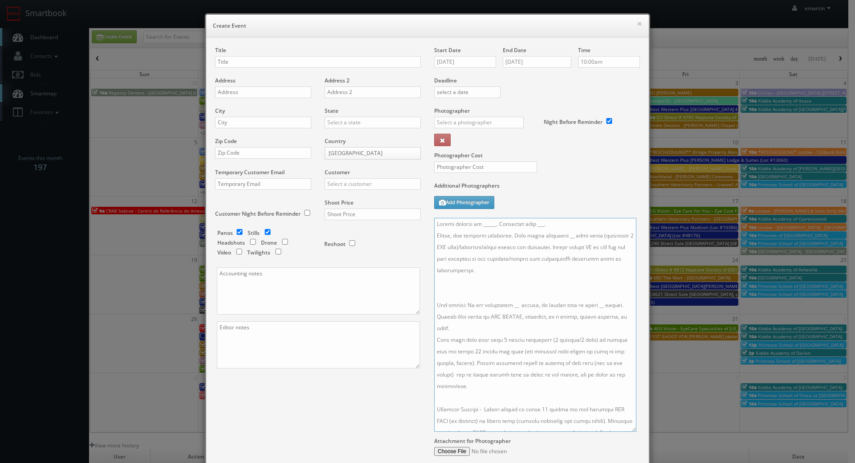
click at [468, 294] on textarea at bounding box center [535, 325] width 202 height 214
type textarea "Onsite contact is ______. Overnight stay ___. Stills, and exterior twilights. F…"
drag, startPoint x: 227, startPoint y: 61, endPoint x: 233, endPoint y: 61, distance: 5.4
click at [228, 61] on input "text" at bounding box center [318, 62] width 206 height 12
paste input "Best Western Kettleman City Inn & Suites"
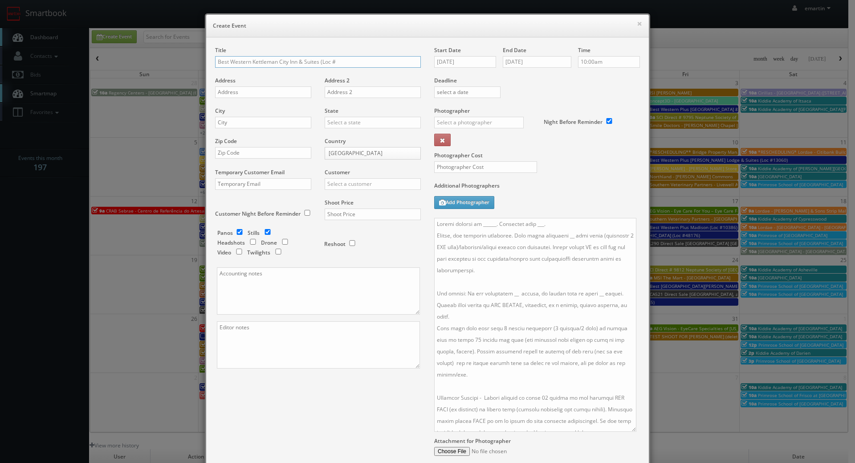
paste input "05570"
click at [363, 62] on input "Best Western Kettleman City Inn & Suites (Loc #" at bounding box center [318, 62] width 206 height 12
type input "Best Western Kettleman City Inn & Suites (Loc #05570)"
click at [241, 80] on div "Address" at bounding box center [266, 92] width 103 height 30
click at [237, 96] on input "text" at bounding box center [263, 92] width 96 height 12
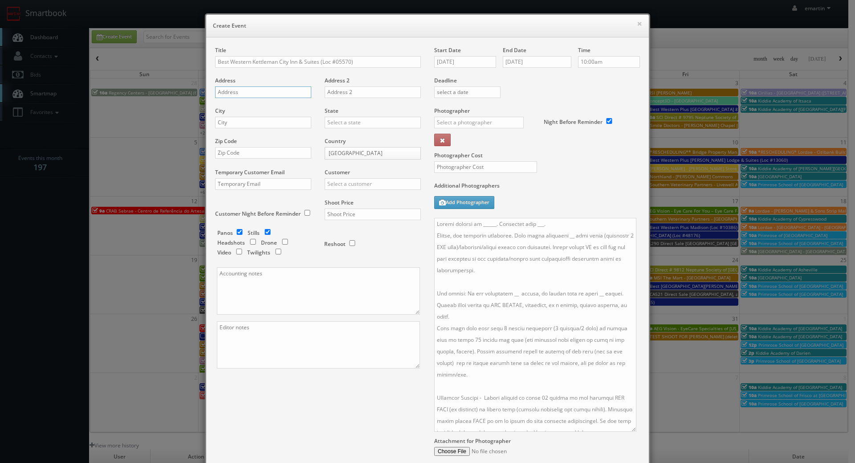
paste input "33410 Powers Dr"
type input "33410 Powers Dr"
click at [247, 128] on div "City" at bounding box center [266, 122] width 103 height 30
click at [309, 119] on div "City" at bounding box center [266, 122] width 103 height 30
click at [298, 120] on input "text" at bounding box center [263, 123] width 96 height 12
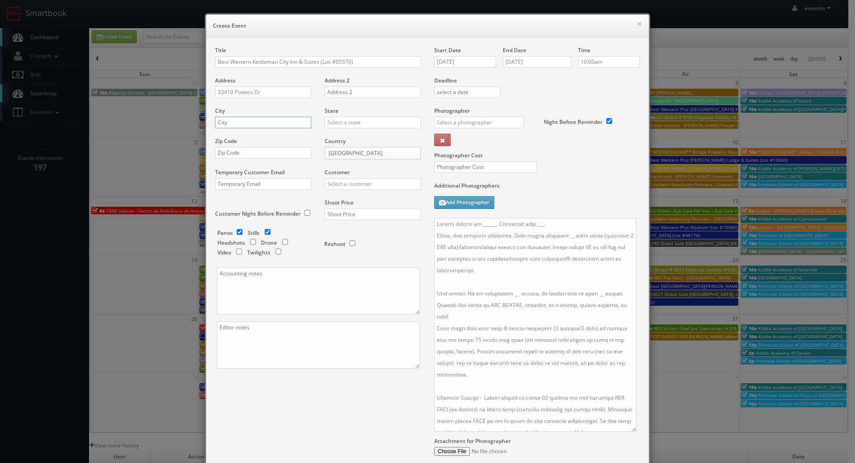
paste input "Kettleman City"
type input "Kettleman City"
click at [344, 120] on input "text" at bounding box center [373, 123] width 96 height 12
click at [346, 135] on div "[US_STATE]" at bounding box center [372, 137] width 95 height 15
type input "[US_STATE]"
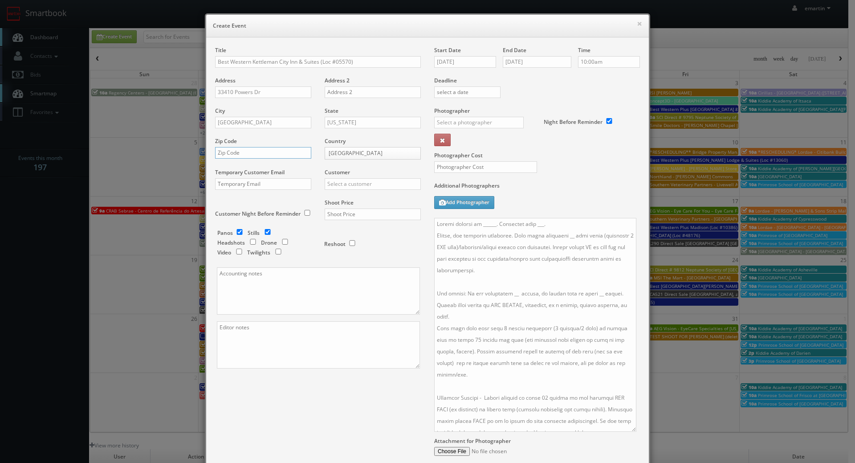
drag, startPoint x: 259, startPoint y: 154, endPoint x: 268, endPoint y: 156, distance: 9.3
click at [259, 154] on input "text" at bounding box center [263, 153] width 96 height 12
paste input "93239"
type input "93239"
click at [336, 187] on input "text" at bounding box center [373, 184] width 96 height 12
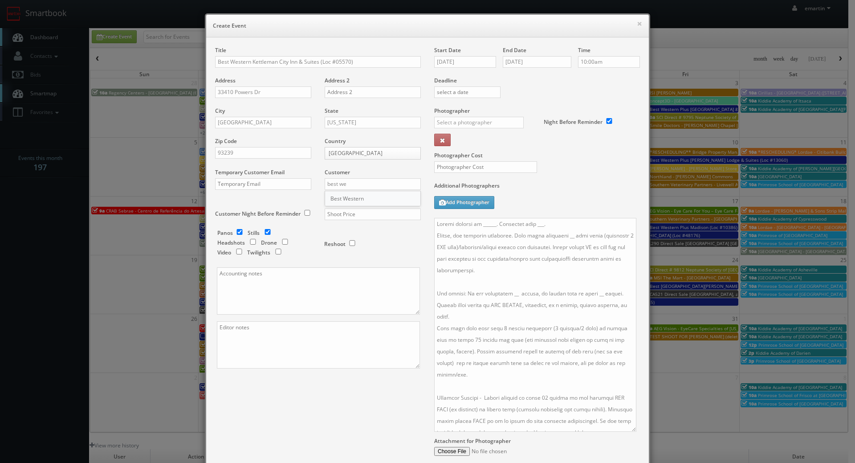
click at [339, 196] on div "Best Western" at bounding box center [372, 198] width 95 height 15
type input "Best Western"
click at [365, 214] on div "Shoot Price" at bounding box center [369, 214] width 103 height 30
click at [365, 215] on input "text" at bounding box center [373, 215] width 96 height 12
type input "2,425"
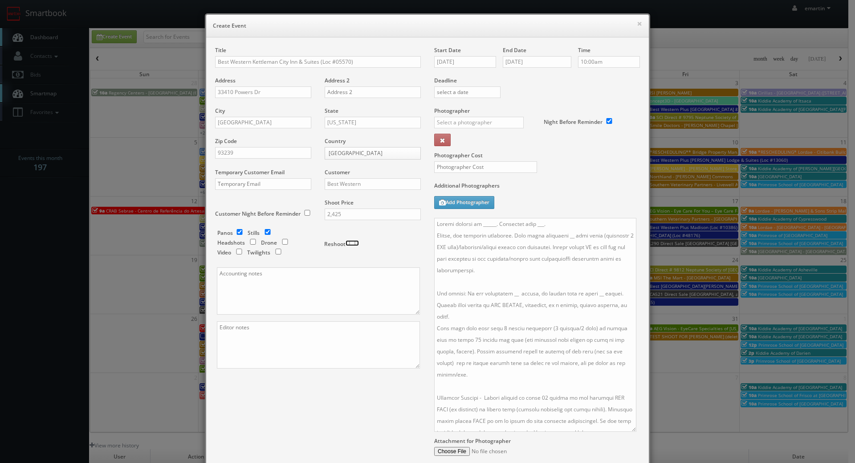
click at [350, 244] on input "checkbox" at bounding box center [352, 243] width 13 height 6
checkbox input "true"
click at [279, 250] on input "checkbox" at bounding box center [278, 252] width 13 height 6
checkbox input "true"
click at [465, 124] on input "text" at bounding box center [479, 123] width 90 height 12
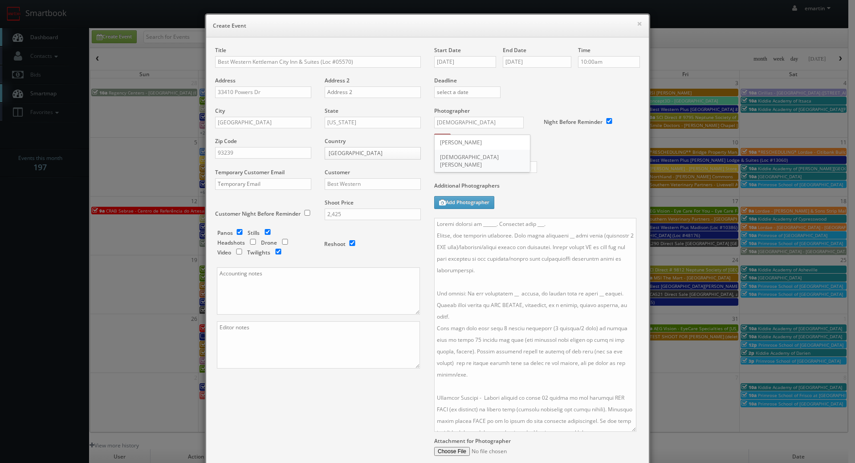
click at [472, 155] on div "[DEMOGRAPHIC_DATA][PERSON_NAME]" at bounding box center [482, 161] width 95 height 22
type input "[DEMOGRAPHIC_DATA][PERSON_NAME]"
click at [469, 162] on input "text" at bounding box center [485, 167] width 103 height 12
type input "700"
click at [492, 220] on textarea at bounding box center [535, 325] width 202 height 214
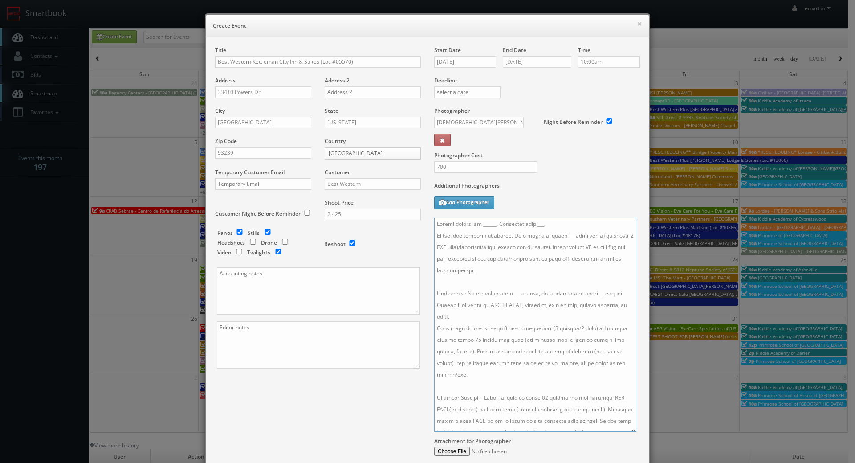
drag, startPoint x: 536, startPoint y: 224, endPoint x: 529, endPoint y: 224, distance: 6.7
click at [529, 224] on textarea at bounding box center [535, 325] width 202 height 214
click at [559, 237] on textarea at bounding box center [535, 325] width 202 height 214
click at [555, 233] on textarea at bounding box center [535, 325] width 202 height 214
drag, startPoint x: 507, startPoint y: 298, endPoint x: 508, endPoint y: 294, distance: 5.1
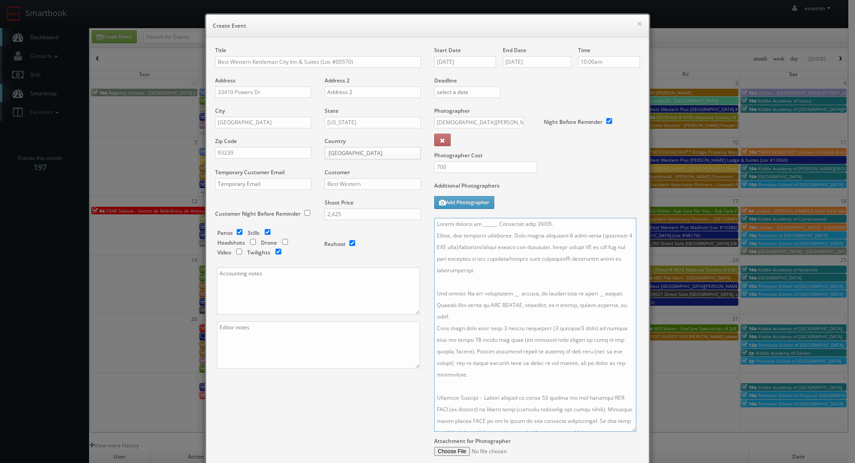
click at [507, 297] on textarea at bounding box center [535, 325] width 202 height 214
click at [532, 304] on textarea at bounding box center [535, 325] width 202 height 214
click at [508, 294] on textarea at bounding box center [535, 325] width 202 height 214
click at [590, 292] on textarea at bounding box center [535, 325] width 202 height 214
click at [565, 205] on div "Additional Photographers Add Photographer" at bounding box center [537, 200] width 206 height 36
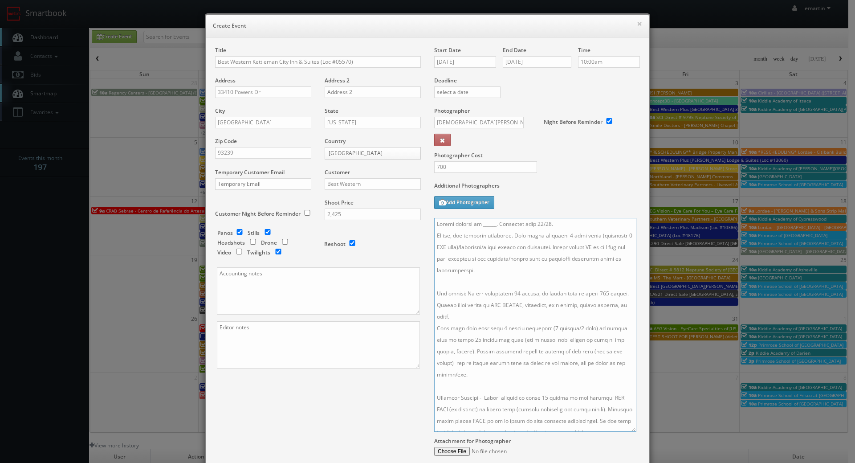
click at [491, 225] on textarea at bounding box center [535, 325] width 202 height 214
paste textarea "Axay Patel, aki.patel15@gmail.com, 530-517-2310"
drag, startPoint x: 566, startPoint y: 221, endPoint x: 506, endPoint y: 225, distance: 60.7
click at [506, 225] on textarea at bounding box center [535, 325] width 202 height 214
type textarea "Onsite contact is Axay Patel, 530-517-2310. Overnight stay 10/24. Stills, and e…"
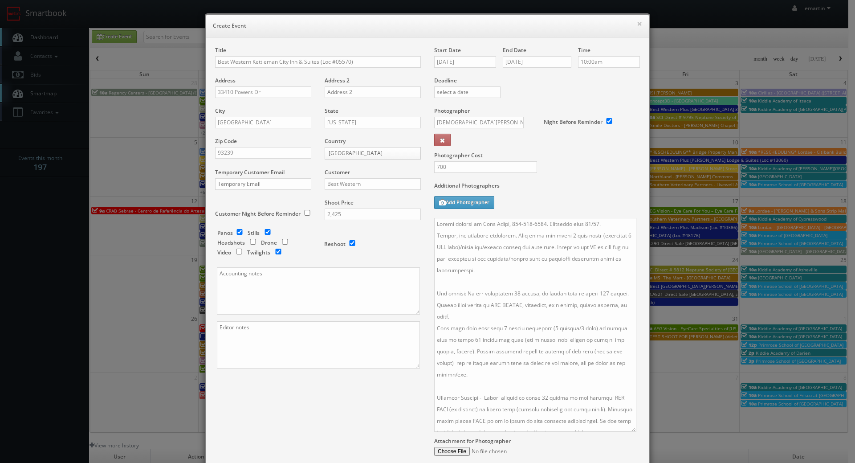
click at [370, 378] on div "Title Best Western Kettleman City Inn & Suites (Loc #05570) Address 33410 Power…" at bounding box center [318, 215] width 219 height 338
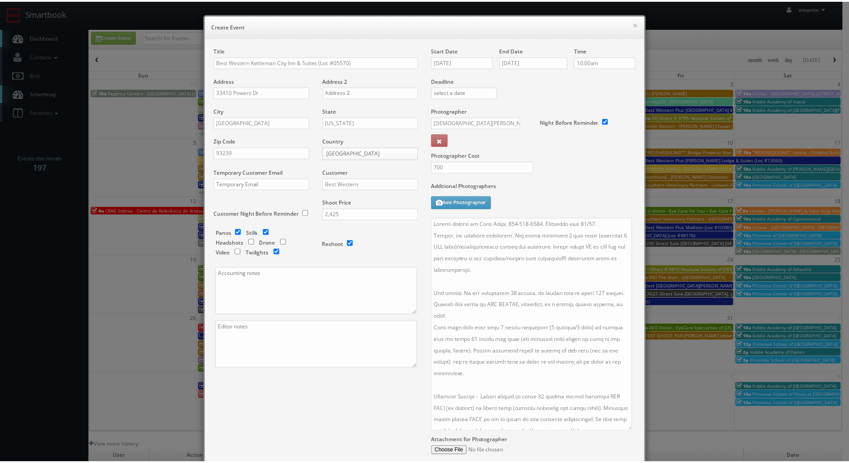
scroll to position [93, 0]
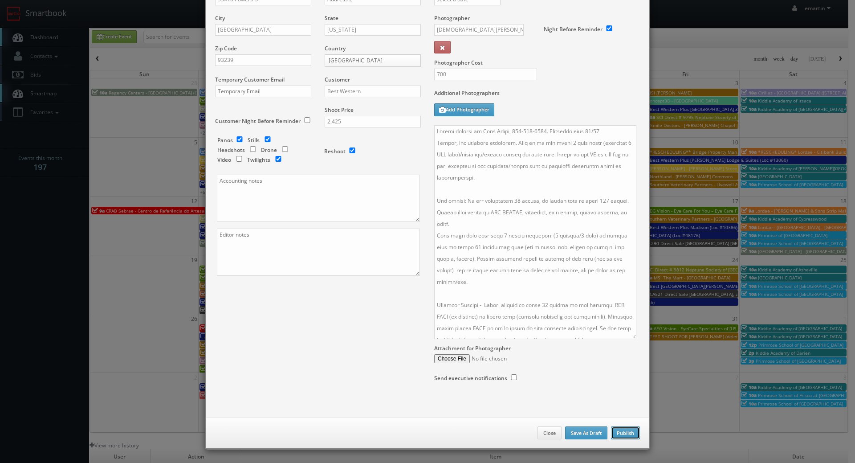
click at [618, 433] on button "Publish" at bounding box center [625, 432] width 29 height 13
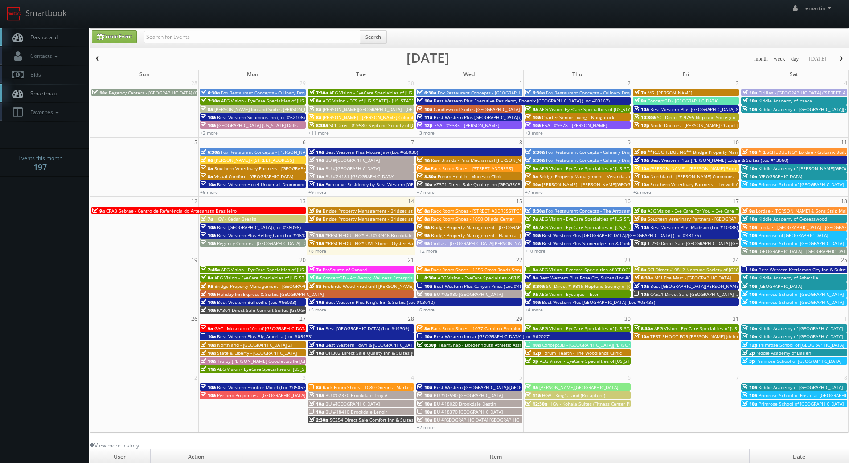
click at [48, 35] on span "Dashboard" at bounding box center [42, 37] width 32 height 8
click at [31, 33] on link "Dashboard" at bounding box center [44, 37] width 89 height 18
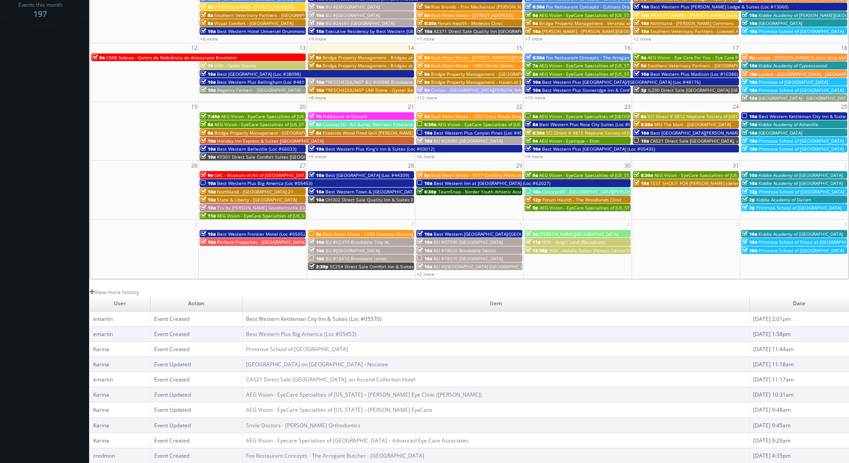
click at [331, 317] on link "Best Western Kettleman City Inn & Suites (Loc #05570)" at bounding box center [313, 319] width 135 height 8
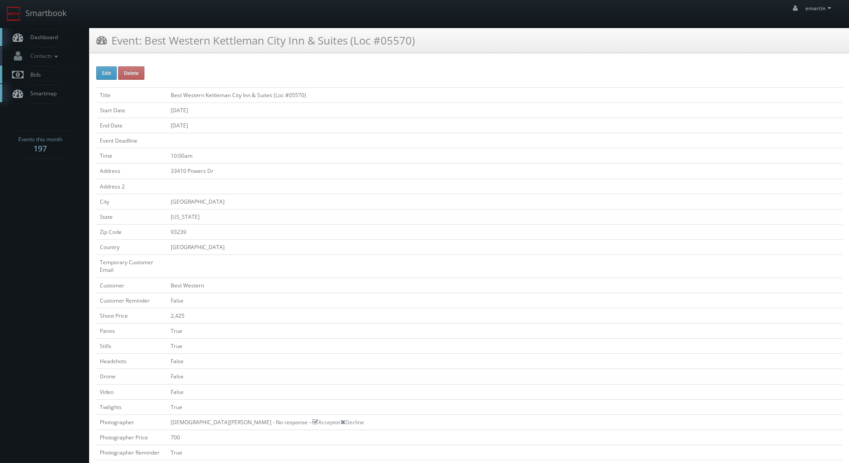
drag, startPoint x: 48, startPoint y: 28, endPoint x: 6, endPoint y: 67, distance: 57.7
click at [48, 28] on nav "Smartbook Toggle Side Navigation Toggle Top Navigation emartin emartin Profile …" at bounding box center [424, 14] width 849 height 28
click at [53, 43] on link "Dashboard" at bounding box center [44, 37] width 89 height 18
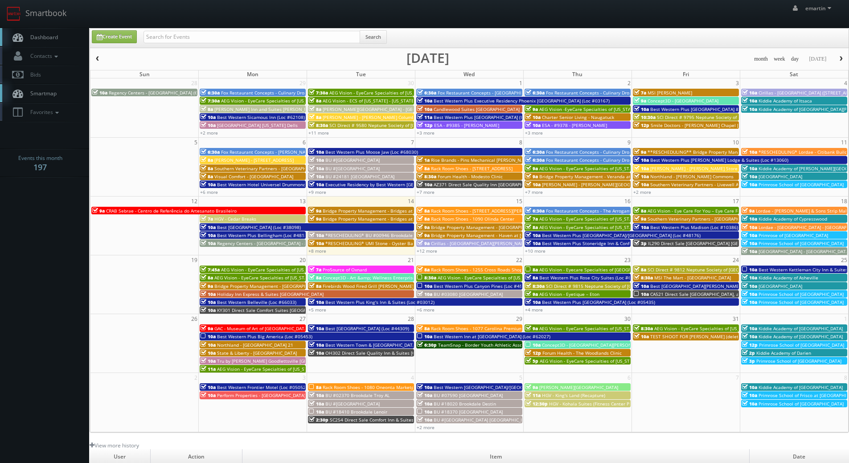
click at [62, 38] on link "Dashboard" at bounding box center [44, 37] width 89 height 18
click at [64, 35] on link "Dashboard" at bounding box center [44, 37] width 89 height 18
click at [219, 31] on input "text" at bounding box center [251, 37] width 217 height 12
type input "[PERSON_NAME]"
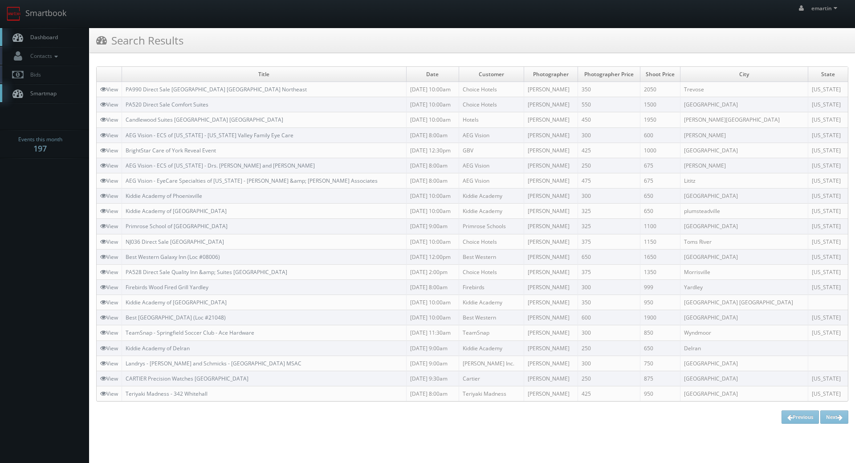
click at [56, 37] on span "Dashboard" at bounding box center [42, 37] width 32 height 8
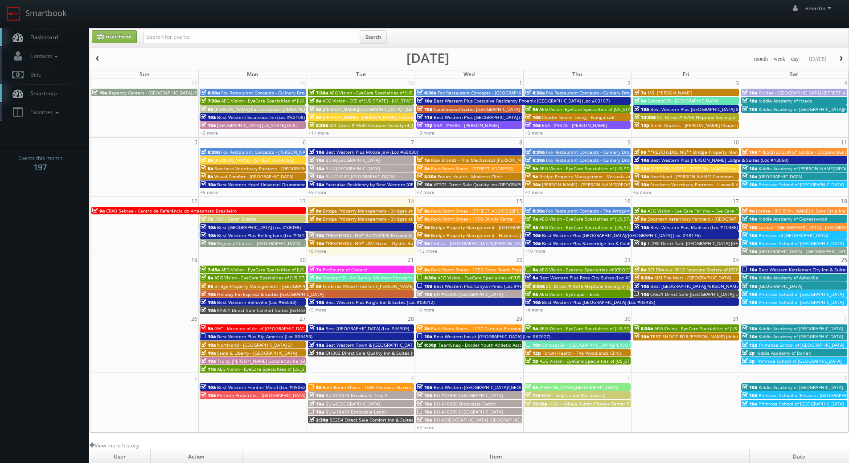
click at [350, 20] on div "emartin emartin Profile Logout" at bounding box center [424, 14] width 849 height 28
click at [430, 248] on link "+12 more" at bounding box center [427, 251] width 20 height 6
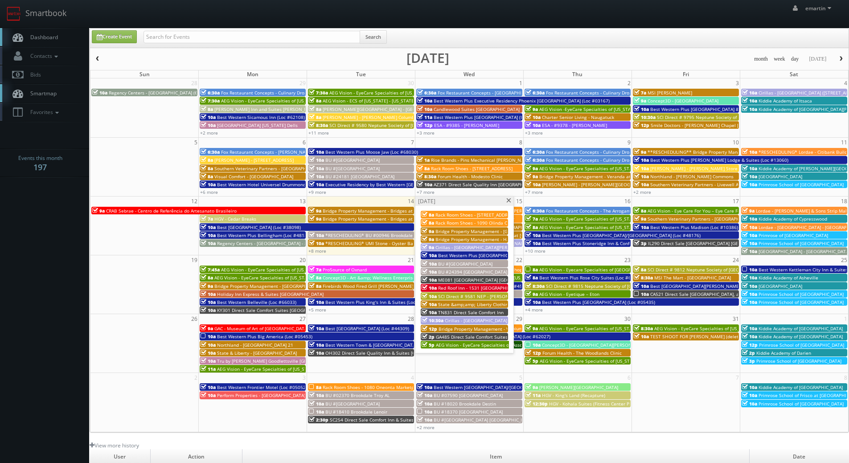
click at [445, 265] on span "BU #[GEOGRAPHIC_DATA]" at bounding box center [465, 264] width 54 height 6
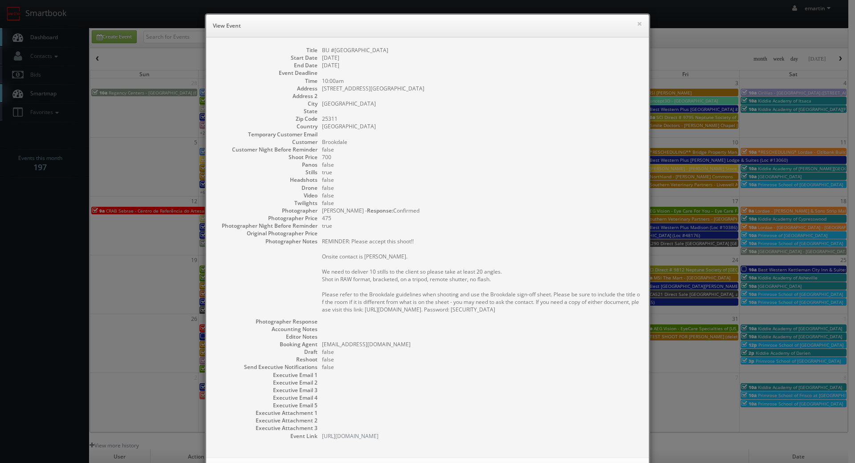
click at [440, 216] on dd "475" at bounding box center [481, 218] width 318 height 8
click at [405, 222] on dd "true" at bounding box center [481, 226] width 318 height 8
click at [633, 29] on h6 "View Event" at bounding box center [427, 25] width 429 height 9
click at [637, 25] on button "×" at bounding box center [639, 23] width 5 height 6
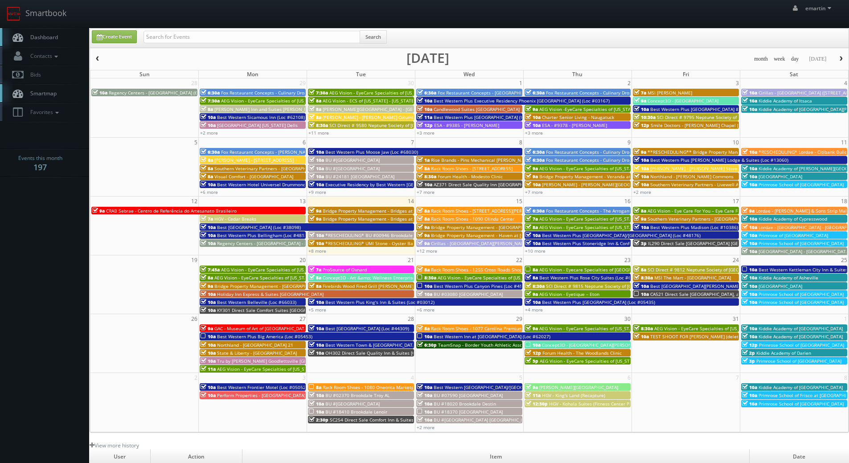
click at [34, 32] on link "Dashboard" at bounding box center [44, 37] width 89 height 18
click at [34, 21] on link "Smartbook" at bounding box center [36, 14] width 73 height 28
click at [316, 250] on link "+8 more" at bounding box center [317, 251] width 18 height 6
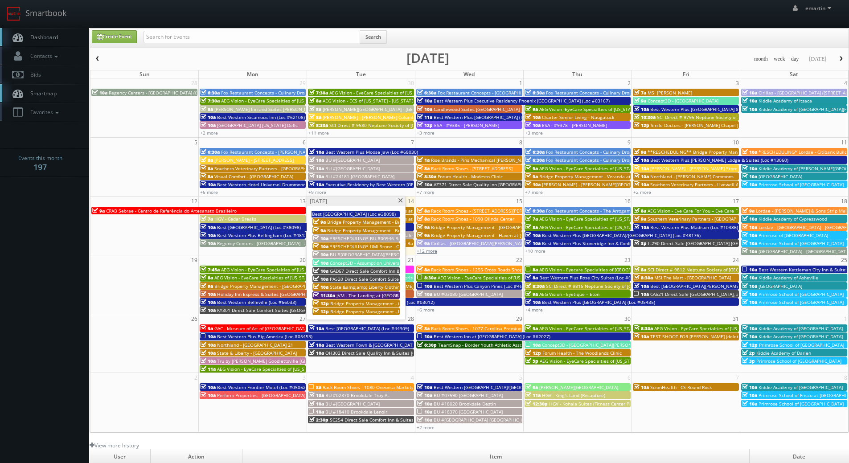
click at [425, 250] on link "+12 more" at bounding box center [427, 251] width 20 height 6
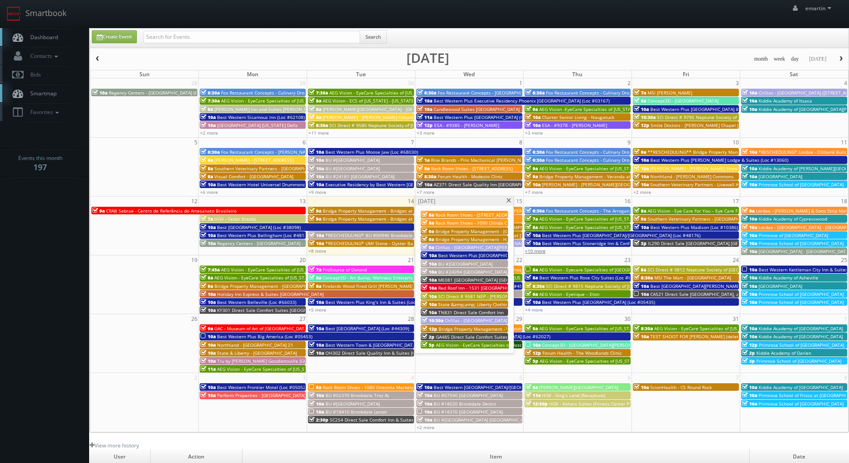
click at [528, 252] on link "+10 more" at bounding box center [535, 251] width 20 height 6
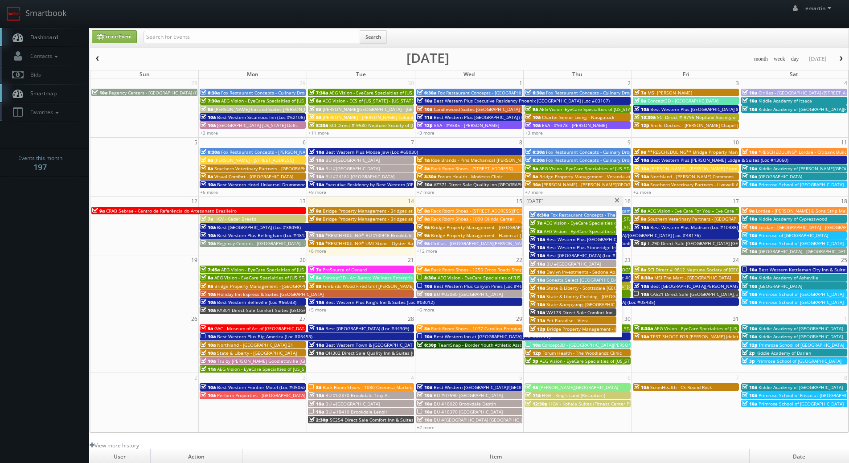
click at [619, 200] on span at bounding box center [617, 200] width 6 height 5
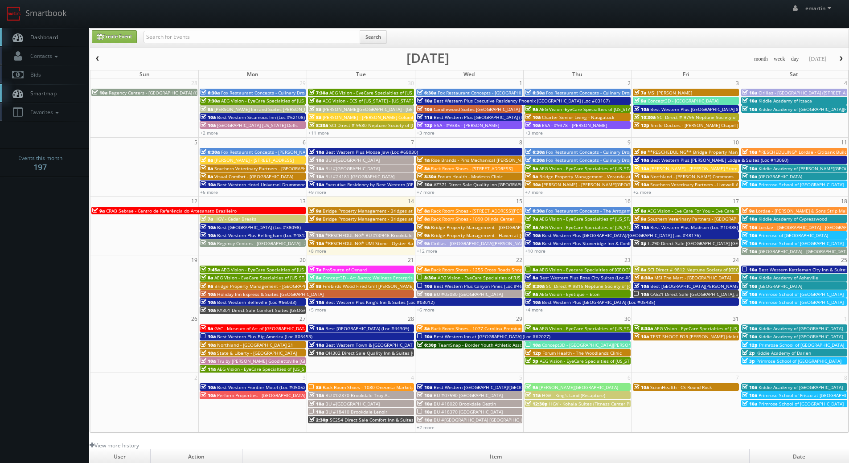
click at [60, 42] on link "Dashboard" at bounding box center [44, 37] width 89 height 18
click at [433, 252] on link "+12 more" at bounding box center [427, 251] width 20 height 6
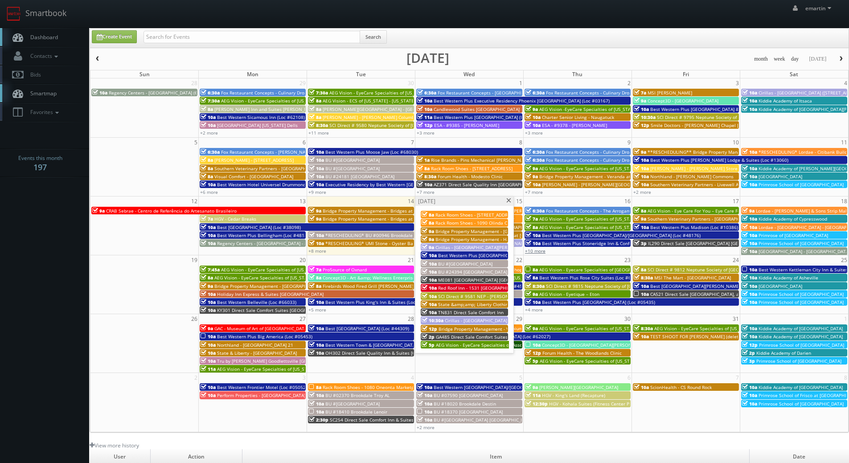
click at [532, 250] on link "+10 more" at bounding box center [535, 251] width 20 height 6
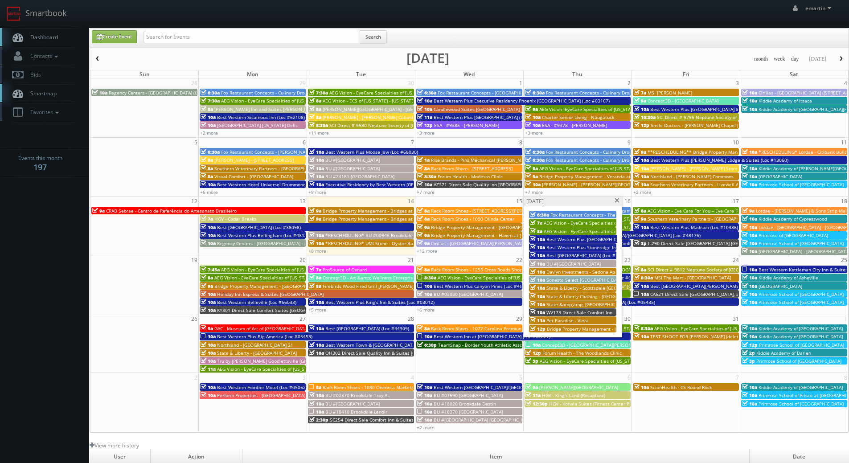
click at [617, 200] on span at bounding box center [617, 200] width 6 height 5
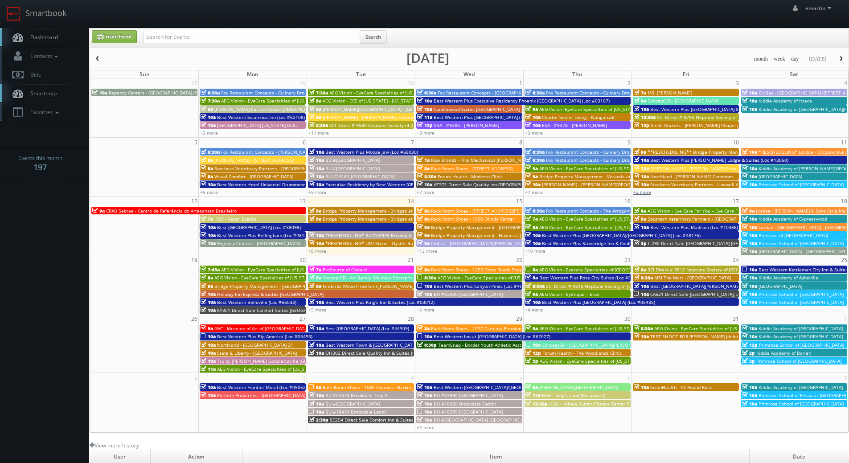
click at [637, 195] on link "+2 more" at bounding box center [642, 192] width 18 height 6
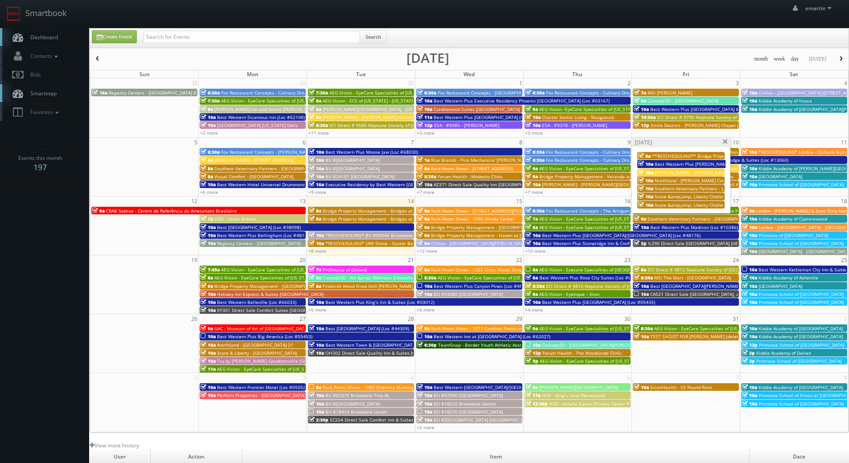
click at [724, 142] on span at bounding box center [725, 141] width 6 height 5
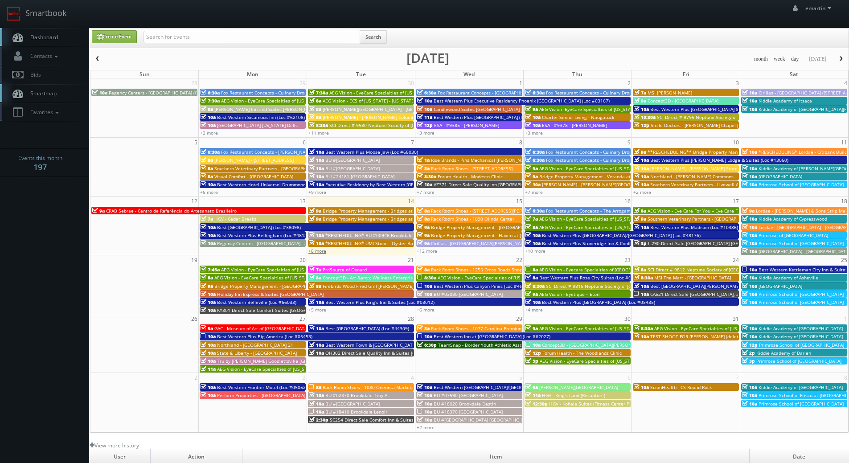
click at [316, 252] on link "+8 more" at bounding box center [317, 251] width 18 height 6
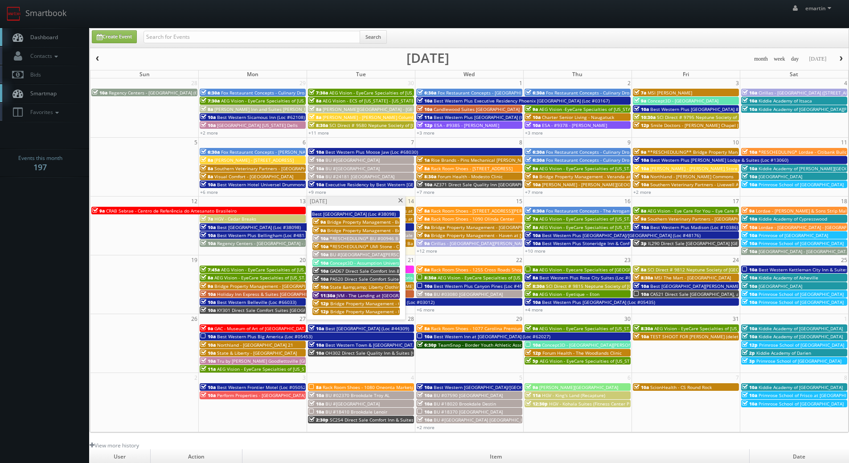
click at [400, 199] on span at bounding box center [400, 200] width 6 height 5
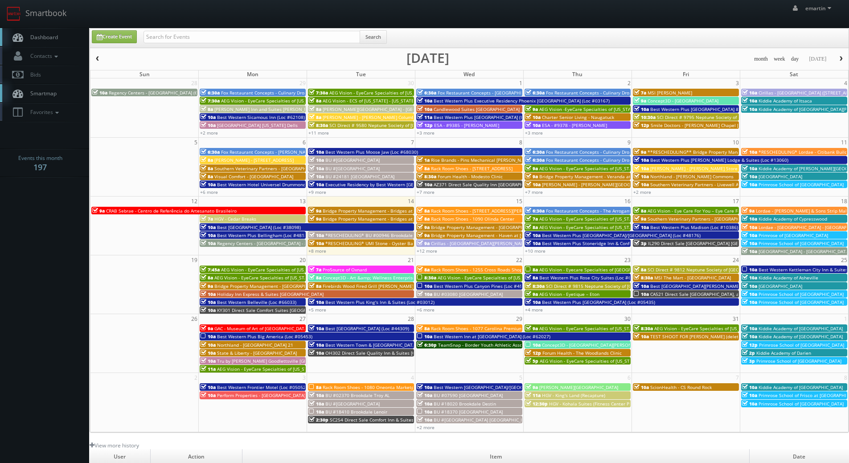
drag, startPoint x: 67, startPoint y: 30, endPoint x: 82, endPoint y: 36, distance: 15.6
click at [67, 31] on link "Dashboard" at bounding box center [44, 37] width 89 height 18
click at [177, 31] on input "text" at bounding box center [251, 37] width 217 height 12
type input "six flags"
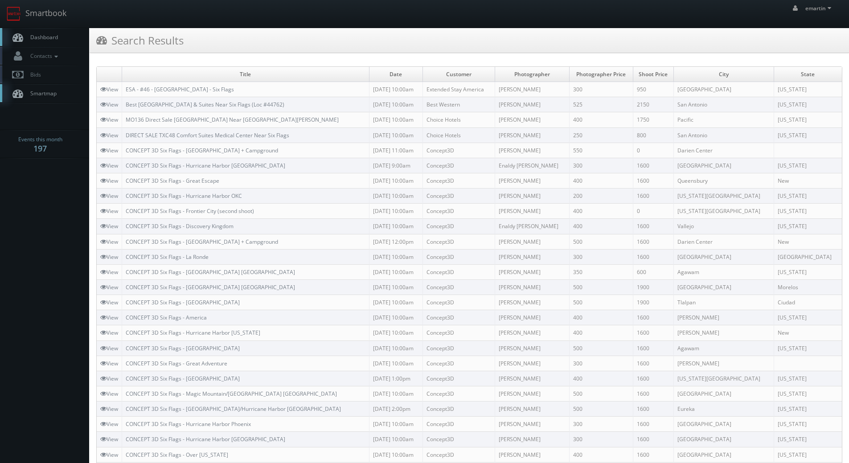
drag, startPoint x: 399, startPoint y: 34, endPoint x: 382, endPoint y: 56, distance: 27.0
click at [397, 34] on div "Search Results" at bounding box center [469, 40] width 759 height 25
click at [38, 33] on span "Dashboard" at bounding box center [42, 37] width 32 height 8
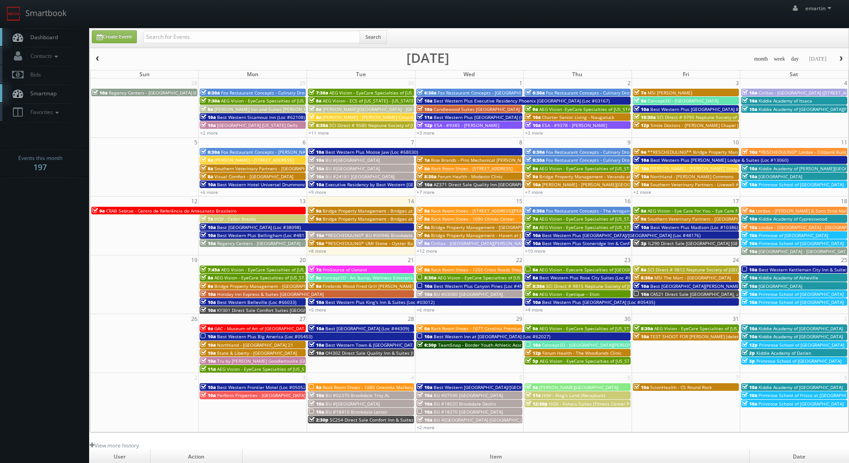
click at [51, 34] on span "Dashboard" at bounding box center [42, 37] width 32 height 8
click at [58, 49] on link "Contacts" at bounding box center [44, 56] width 89 height 18
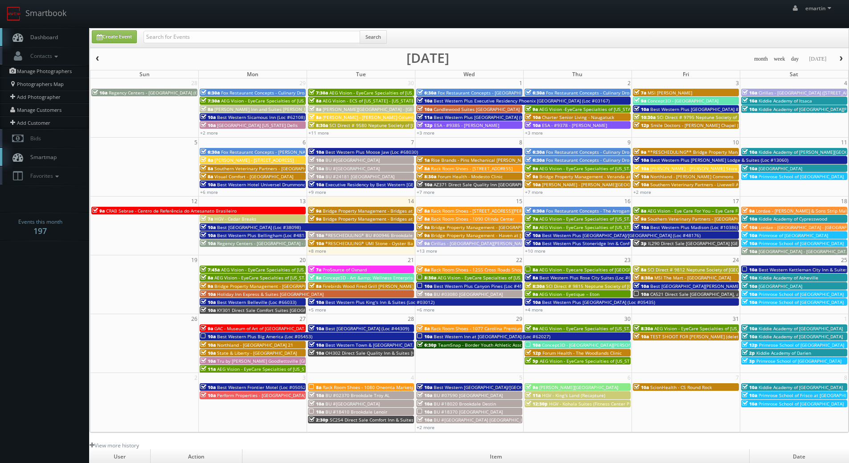
click at [62, 38] on link "Dashboard" at bounding box center [44, 37] width 89 height 18
drag, startPoint x: 36, startPoint y: 28, endPoint x: 124, endPoint y: 185, distance: 180.7
click at [36, 27] on nav "Smartbook Toggle Side Navigation Toggle Top Navigation emartin emartin Profile …" at bounding box center [424, 14] width 849 height 28
click at [43, 38] on span "Dashboard" at bounding box center [42, 37] width 32 height 8
click at [123, 36] on link "Create Event" at bounding box center [114, 36] width 45 height 13
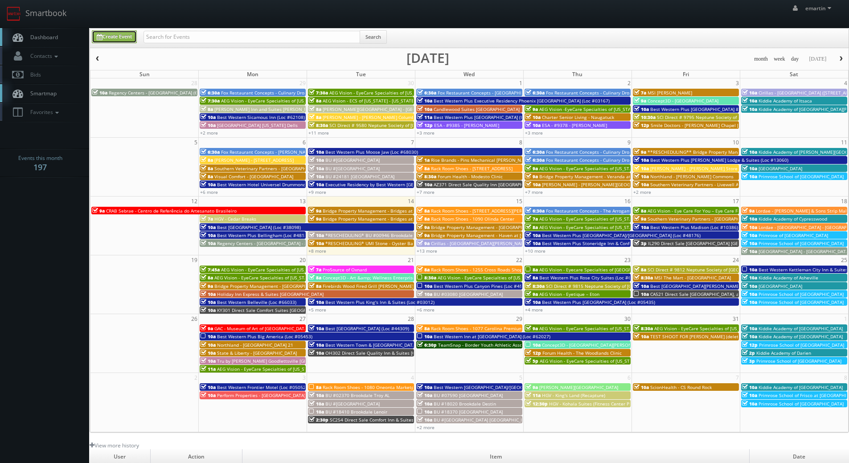
type input "[DATE]"
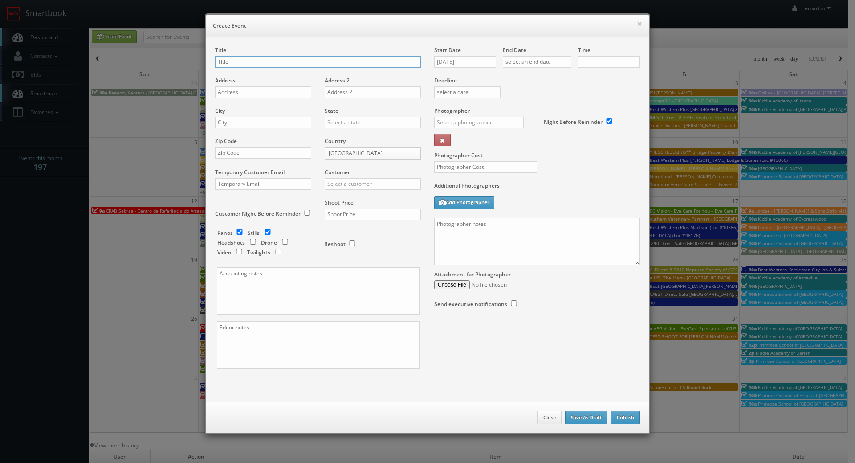
checkbox input "true"
type input "10:00am"
checkbox input "true"
click at [241, 68] on div "Title" at bounding box center [318, 61] width 206 height 30
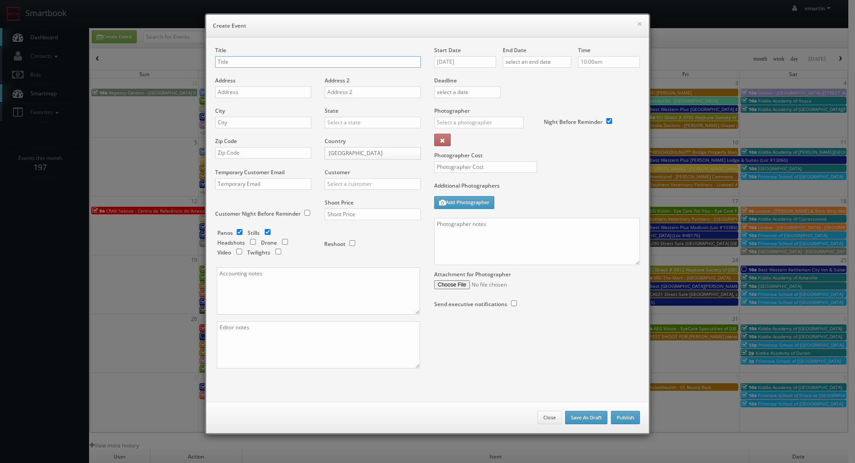
click at [234, 64] on input "text" at bounding box center [318, 62] width 206 height 12
paste input "GAC"
click at [335, 63] on input "GAC -" at bounding box center [318, 62] width 206 height 12
paste input "Science History Institute"
type input "GAC - Science History Institute"
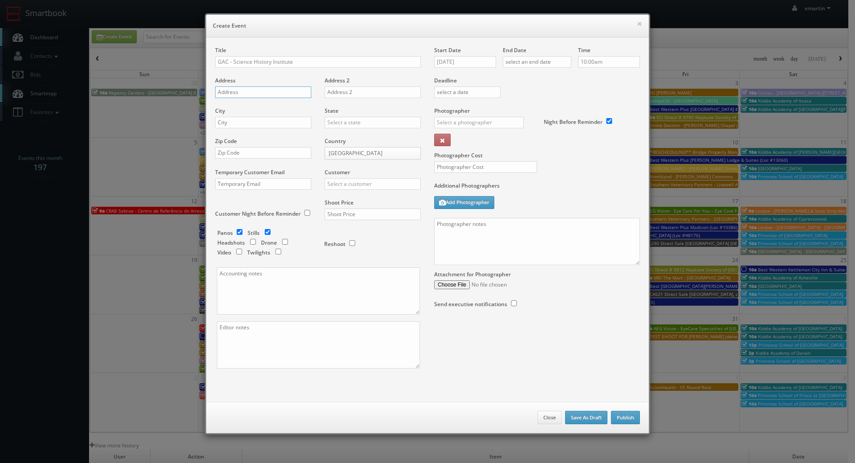
click at [246, 89] on input "text" at bounding box center [263, 92] width 96 height 12
paste input "315 Chestnut St"
type input "315 Chestnut St"
click at [276, 123] on input "text" at bounding box center [263, 123] width 96 height 12
paste input "Philadelphia"
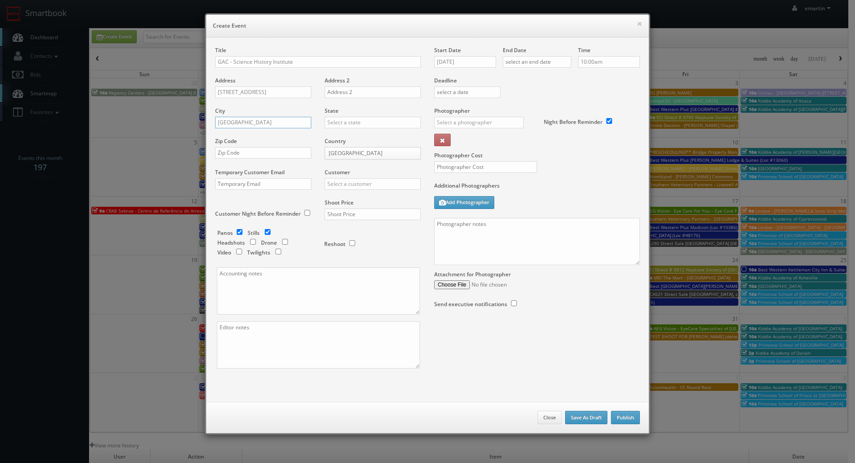
type input "Philadelphia"
click at [345, 121] on input "text" at bounding box center [373, 123] width 96 height 12
click at [359, 136] on div "[US_STATE]" at bounding box center [372, 137] width 95 height 15
type input "[US_STATE]"
click at [265, 159] on div "Zip Code" at bounding box center [266, 152] width 103 height 30
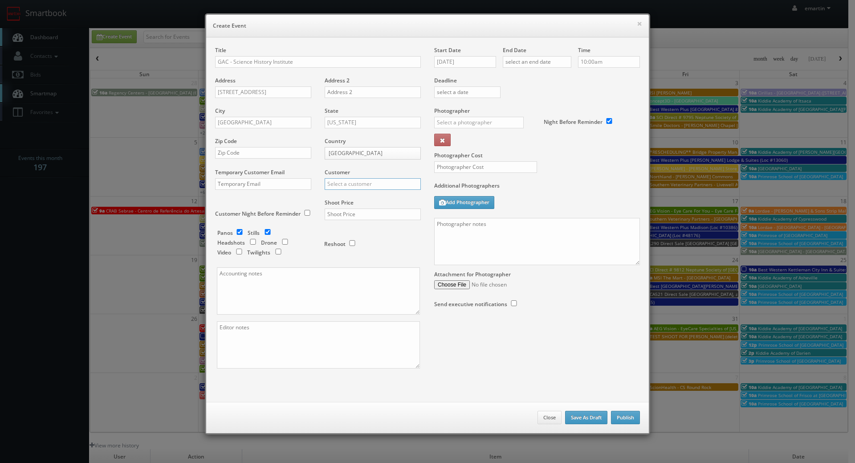
click at [348, 187] on input "text" at bounding box center [373, 184] width 96 height 12
click at [346, 198] on div "Google" at bounding box center [372, 198] width 95 height 15
type input "Google"
click at [353, 211] on input "text" at bounding box center [373, 215] width 96 height 12
type input "5,000"
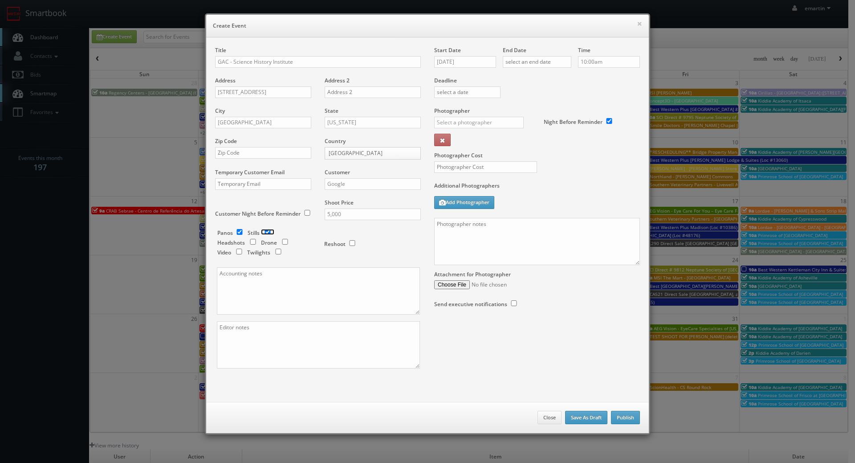
click at [269, 231] on input "checkbox" at bounding box center [267, 232] width 13 height 6
checkbox input "false"
click at [457, 58] on input "10/14/2025" at bounding box center [465, 62] width 62 height 12
click at [458, 164] on td "3" at bounding box center [453, 168] width 14 height 13
type input "11/03/2025"
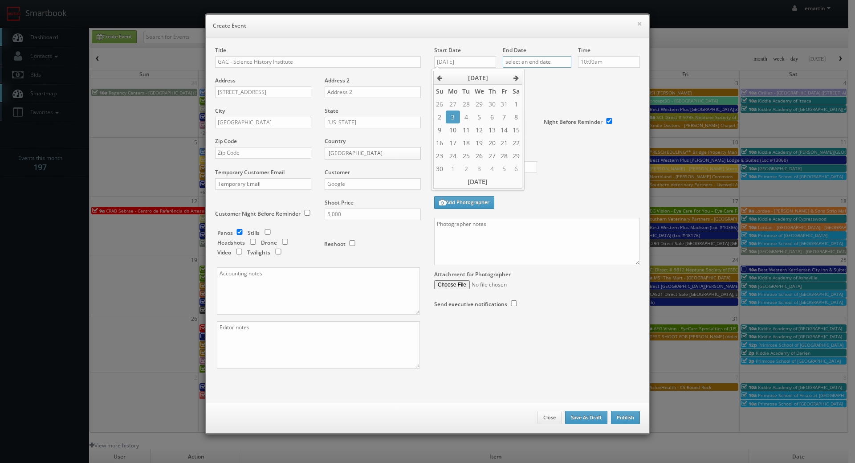
click at [553, 58] on input "text" at bounding box center [537, 62] width 69 height 12
click at [535, 166] on td "4" at bounding box center [535, 168] width 12 height 13
type input "11/04/2025"
click at [618, 98] on div "Deadline" at bounding box center [537, 76] width 219 height 61
click at [484, 122] on input "text" at bounding box center [479, 123] width 90 height 12
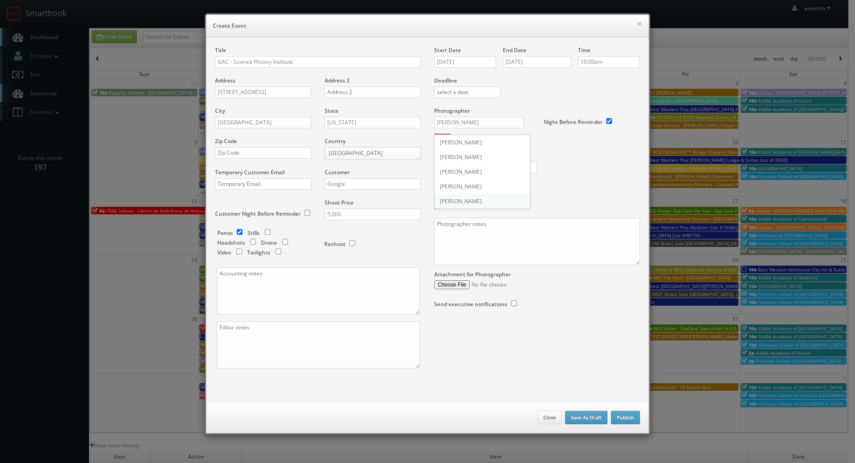
click at [450, 196] on div "Joe Giuliani" at bounding box center [482, 201] width 95 height 15
type input "Joe Giuliani"
drag, startPoint x: 459, startPoint y: 163, endPoint x: 469, endPoint y: 156, distance: 11.9
click at [459, 163] on input "text" at bounding box center [485, 167] width 103 height 12
type input "1,200"
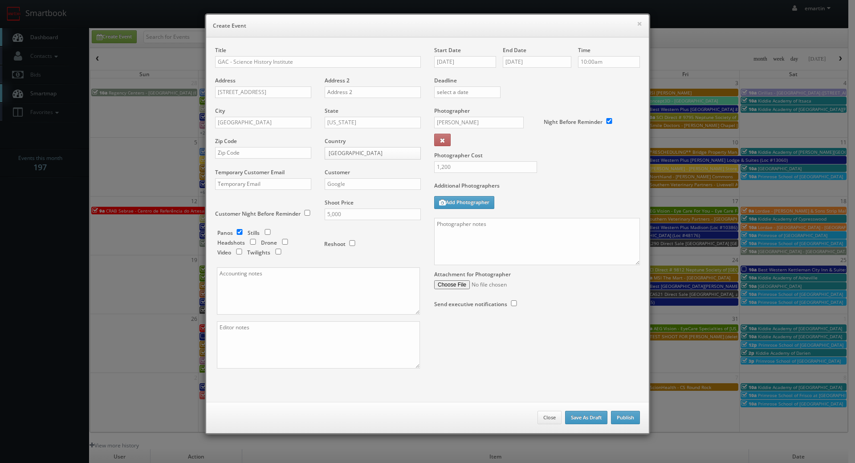
click at [551, 195] on div "Additional Photographers Add Photographer" at bounding box center [537, 200] width 206 height 36
click at [479, 230] on textarea at bounding box center [537, 241] width 206 height 47
paste textarea "Onsite contact is _______. We are delivering a 360 virtual tour. Estimated numb…"
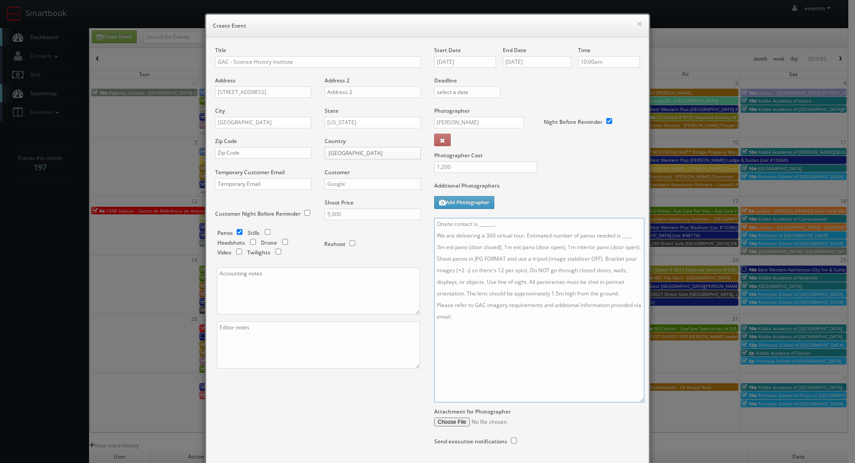
drag, startPoint x: 630, startPoint y: 261, endPoint x: 634, endPoint y: 398, distance: 137.3
click at [634, 398] on textarea "Onsite contact is _______. We are delivering a 360 virtual tour. Estimated numb…" at bounding box center [539, 310] width 210 height 184
click at [639, 234] on textarea "Onsite contact is _______. We are delivering a 360 virtual tour. Estimated numb…" at bounding box center [539, 310] width 210 height 184
drag, startPoint x: 637, startPoint y: 237, endPoint x: 521, endPoint y: 241, distance: 115.9
click at [521, 241] on textarea "Onsite contact is _______. We are delivering a 360 virtual tour. Estimated numb…" at bounding box center [539, 310] width 210 height 184
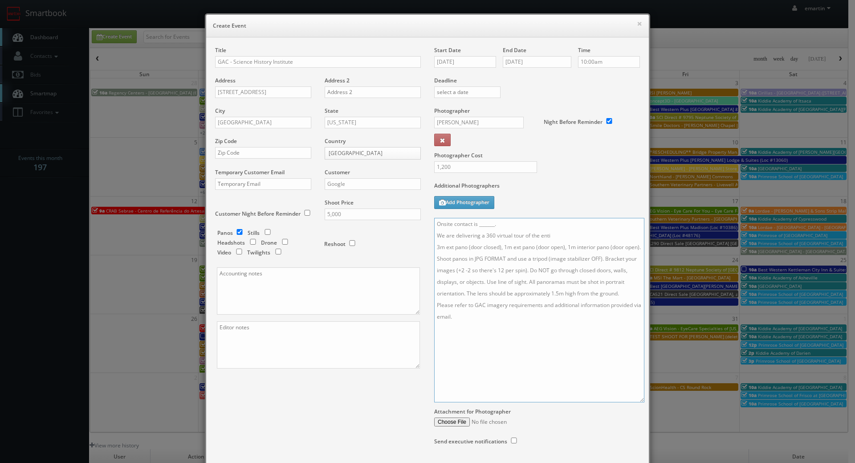
click at [537, 226] on textarea "Onsite contact is _______. We are delivering a 360 virtual tour of the enti 3m …" at bounding box center [539, 310] width 210 height 184
click at [567, 239] on textarea "Onsite contact is _______. We are delivering a 360 virtual tour of the enti 3m …" at bounding box center [539, 310] width 210 height 184
click at [561, 338] on textarea "Onsite contact is _______. We are delivering a 360 virtual tour of the Science …" at bounding box center [539, 310] width 210 height 184
drag, startPoint x: 530, startPoint y: 365, endPoint x: 519, endPoint y: 356, distance: 14.0
click at [523, 361] on textarea "Onsite contact is _______. We are delivering a 360 virtual tour of the Science …" at bounding box center [539, 310] width 210 height 184
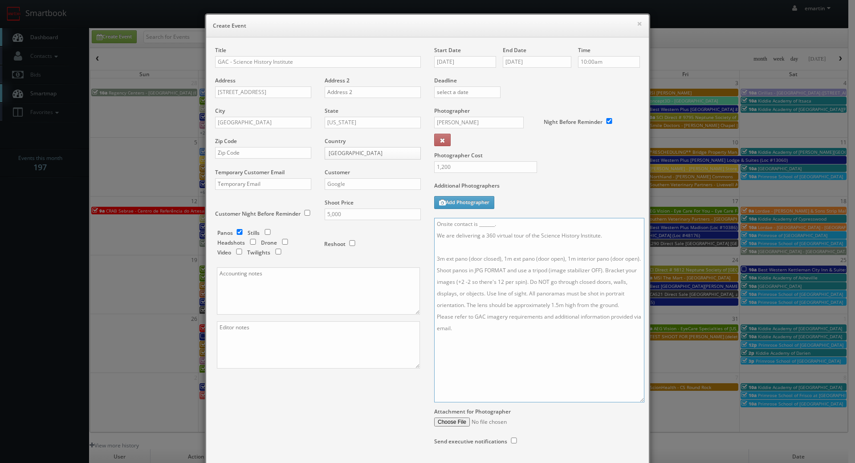
click at [505, 345] on textarea "Onsite contact is _______. We are delivering a 360 virtual tour of the Science …" at bounding box center [539, 310] width 210 height 184
click at [503, 352] on textarea "Onsite contact is _______. We are delivering a 360 virtual tour of the Science …" at bounding box center [539, 310] width 210 height 184
paste textarea "Chestnut Street façade (outdoor exhibition)"
click at [482, 359] on textarea "Onsite contact is _______. We are delivering a 360 virtual tour of the Science …" at bounding box center [539, 310] width 210 height 184
paste textarea "Ground Floor Galleries (Horiba and Hach Galleries) with Mezzanine"
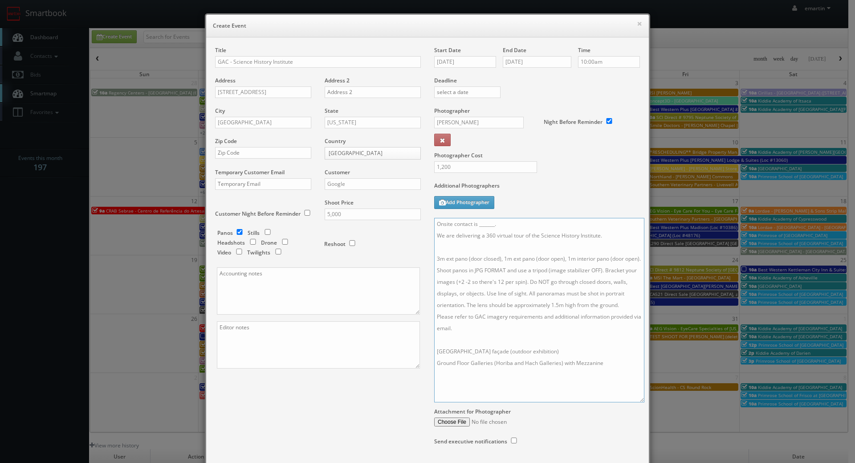
click at [454, 376] on textarea "Onsite contact is _______. We are delivering a 360 virtual tour of the Science …" at bounding box center [539, 310] width 210 height 184
click at [614, 372] on textarea "Onsite contact is _______. We are delivering a 360 virtual tour of the Science …" at bounding box center [539, 310] width 210 height 184
paste textarea "Front (south) lobby with minerals exhibition"
click at [451, 395] on textarea "Onsite contact is _______. We are delivering a 360 virtual tour of the Science …" at bounding box center [539, 310] width 210 height 184
paste textarea "Rear (south) lobby with alchemical illustrations exhibition"
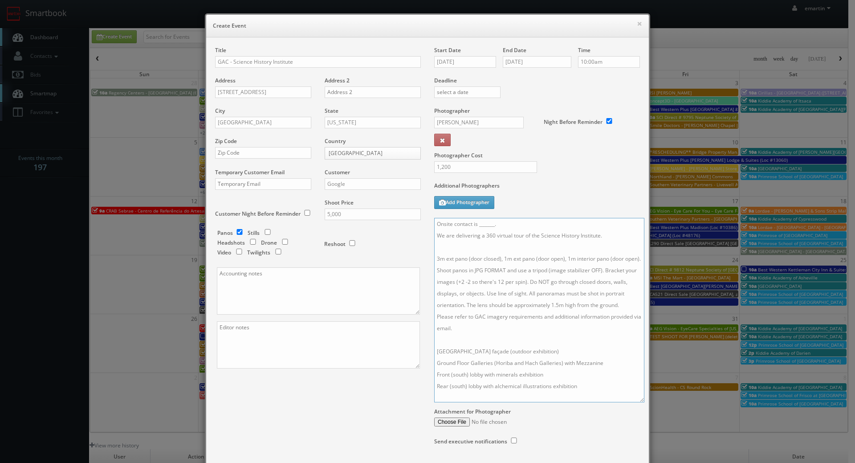
scroll to position [11, 0]
drag, startPoint x: 495, startPoint y: 404, endPoint x: 496, endPoint y: 399, distance: 4.5
click at [495, 404] on div "Attachment for Photographer" at bounding box center [537, 414] width 206 height 24
click at [497, 397] on textarea "Onsite contact is _______. We are delivering a 360 virtual tour of the Science …" at bounding box center [539, 310] width 210 height 184
paste textarea "Library Reading Room/Rare Book Room"
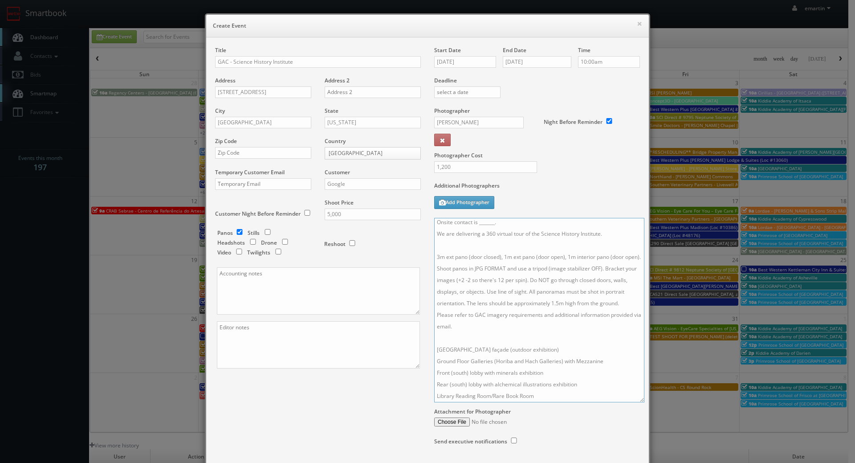
click at [434, 351] on textarea "Onsite contact is _______. We are delivering a 360 virtual tour of the Science …" at bounding box center [539, 310] width 210 height 184
click at [436, 364] on textarea "Onsite contact is _______. We are delivering a 360 virtual tour of the Science …" at bounding box center [539, 310] width 210 height 184
click at [435, 364] on textarea "Onsite contact is _______. We are delivering a 360 virtual tour of the Science …" at bounding box center [539, 310] width 210 height 184
click at [438, 361] on textarea "Onsite contact is _______. We are delivering a 360 virtual tour of the Science …" at bounding box center [539, 310] width 210 height 184
click at [571, 397] on textarea "Onsite contact is _______. We are delivering a 360 virtual tour of the Science …" at bounding box center [539, 310] width 210 height 184
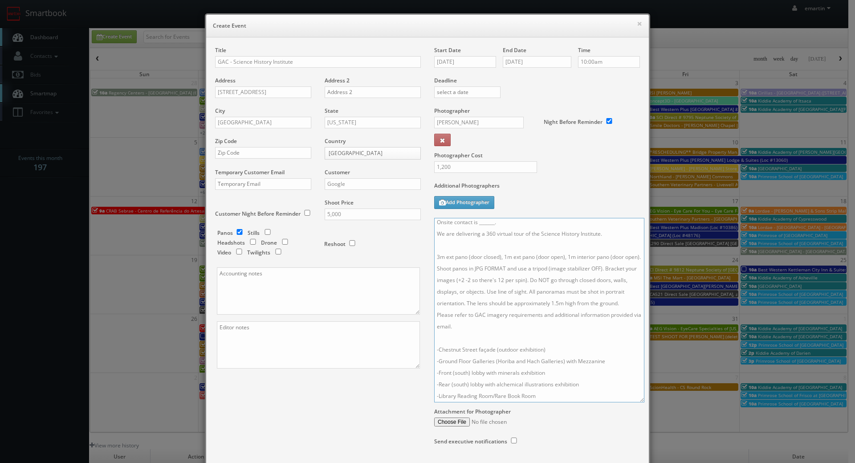
scroll to position [0, 0]
drag, startPoint x: 638, startPoint y: 397, endPoint x: 632, endPoint y: 447, distance: 50.8
click at [640, 461] on textarea "Onsite contact is _______. We are delivering a 360 virtual tour of the Science …" at bounding box center [540, 342] width 212 height 248
click at [571, 274] on textarea "Onsite contact is _______. We are delivering a 360 virtual tour of the Science …" at bounding box center [540, 342] width 212 height 248
drag, startPoint x: 525, startPoint y: 293, endPoint x: 426, endPoint y: 256, distance: 105.9
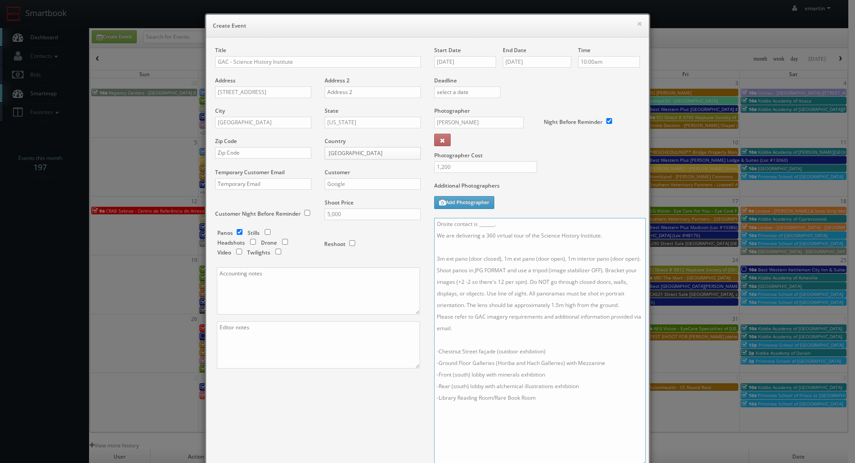
click at [428, 256] on div "Start Date 11/03/2025 End Date 11/04/2025 Time 10:00am Deadline Photographer Jo…" at bounding box center [537, 286] width 219 height 480
paste textarea "For panos: 10' ext pano (door closed), 4' ext pano (door open), 4' interior pan…"
click at [542, 329] on textarea "Onsite contact is _______. We are delivering a 360 virtual tour of the Science …" at bounding box center [540, 342] width 212 height 248
drag, startPoint x: 511, startPoint y: 226, endPoint x: 471, endPoint y: 226, distance: 40.1
click at [471, 226] on textarea "Onsite contact is _______. We are delivering a 360 virtual tour of the Science …" at bounding box center [540, 342] width 212 height 248
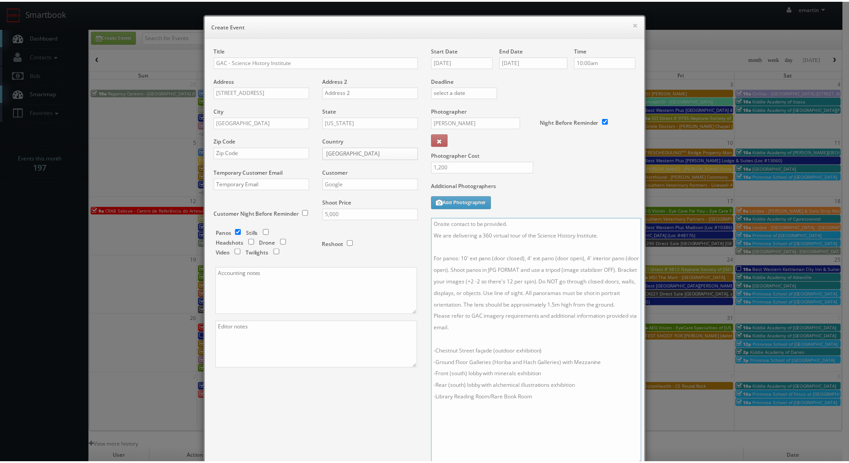
scroll to position [127, 0]
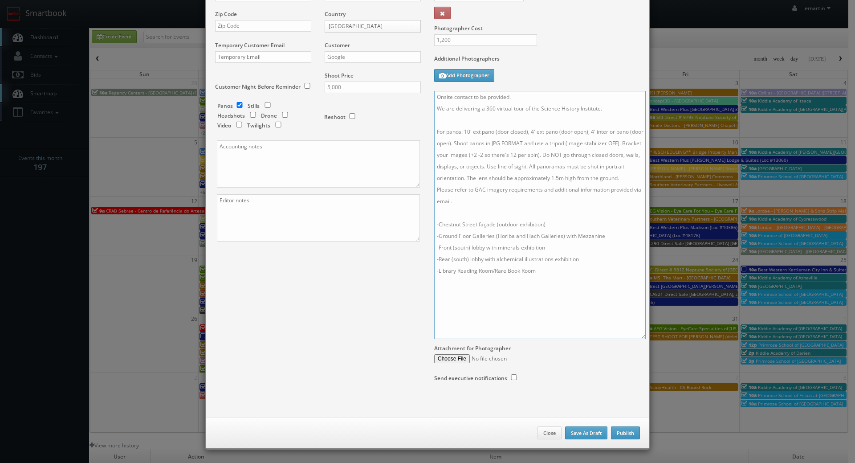
type textarea "Onsite contact to be provided. We are delivering a 360 virtual tour of the Scie…"
click at [624, 429] on button "Publish" at bounding box center [625, 432] width 29 height 13
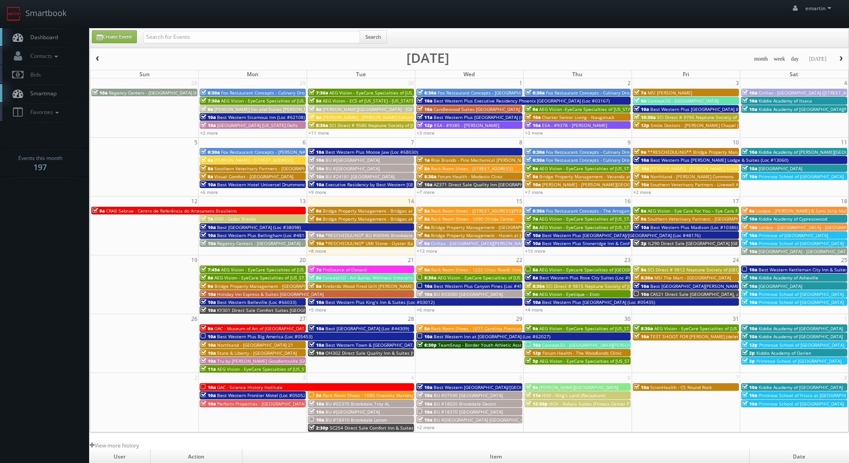
click at [44, 34] on span "Dashboard" at bounding box center [42, 37] width 32 height 8
click at [177, 32] on input "text" at bounding box center [251, 37] width 217 height 12
type input "jesus mclean"
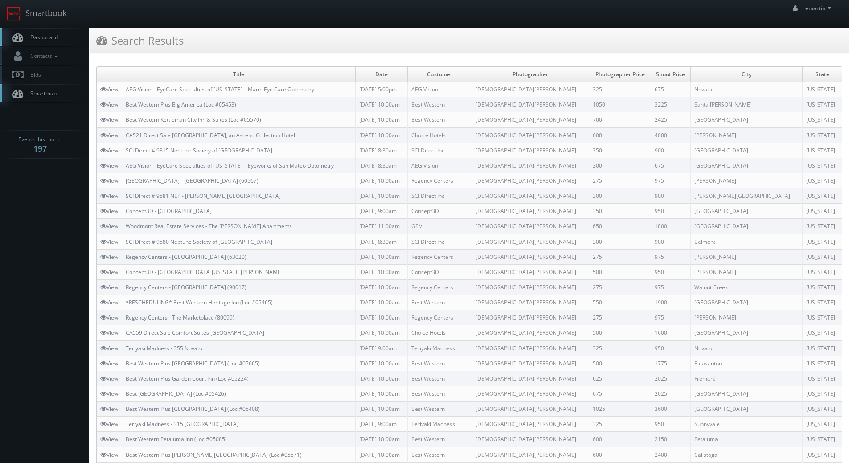
click at [81, 36] on link "Dashboard" at bounding box center [44, 37] width 89 height 18
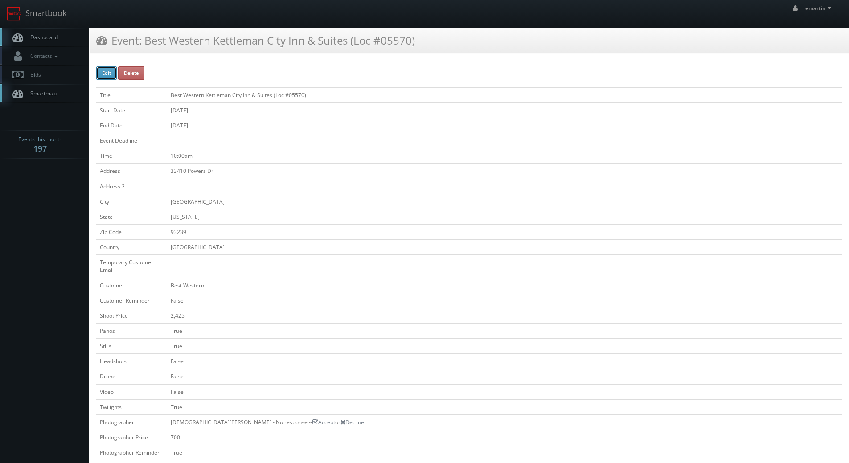
click at [111, 76] on button "Edit" at bounding box center [106, 72] width 20 height 13
type input "Best Western Kettleman City Inn &amp; Suites (Loc #05570)"
type input "33410 Powers Dr"
type input "[GEOGRAPHIC_DATA]"
type input "93239"
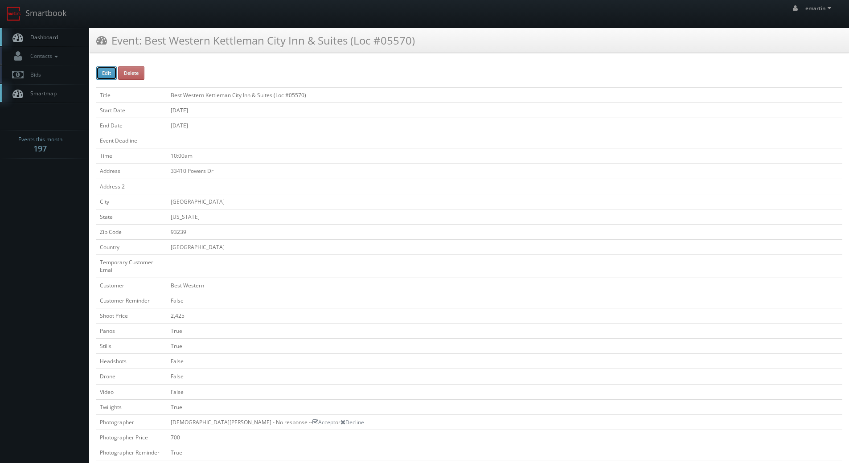
checkbox input "false"
type input "2,425"
checkbox input "true"
checkbox input "false"
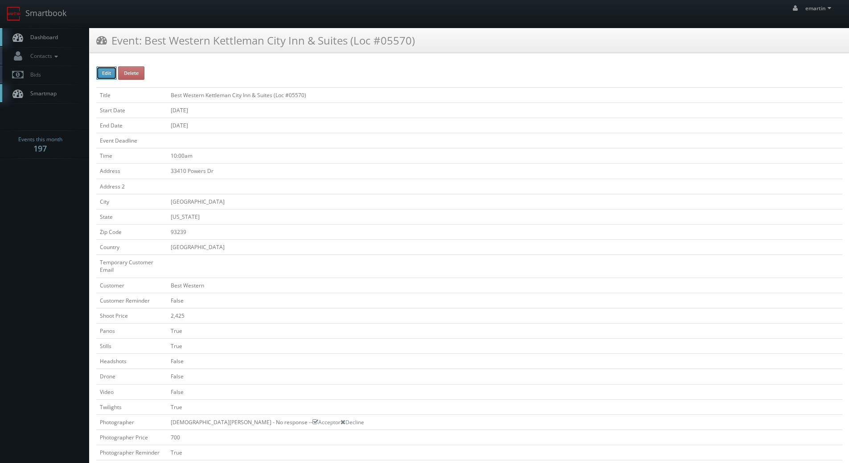
checkbox input "false"
checkbox input "true"
type input "[DATE]"
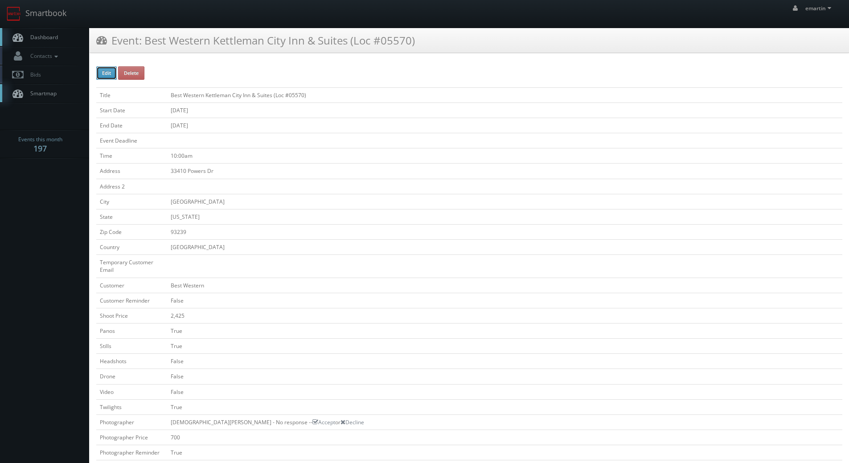
type input "[DATE]"
type input "10:00am"
checkbox input "true"
checkbox input "false"
type input "2,425"
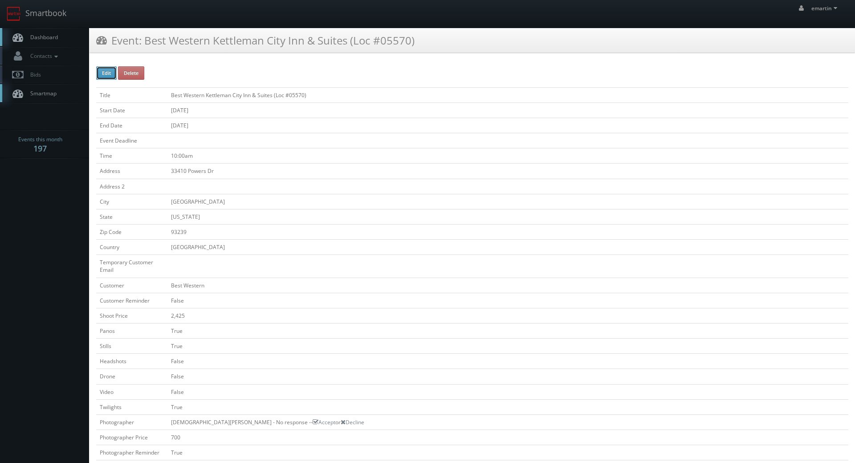
type input "700"
select select "[US_STATE]"
select select "[EMAIL_ADDRESS][DOMAIN_NAME]"
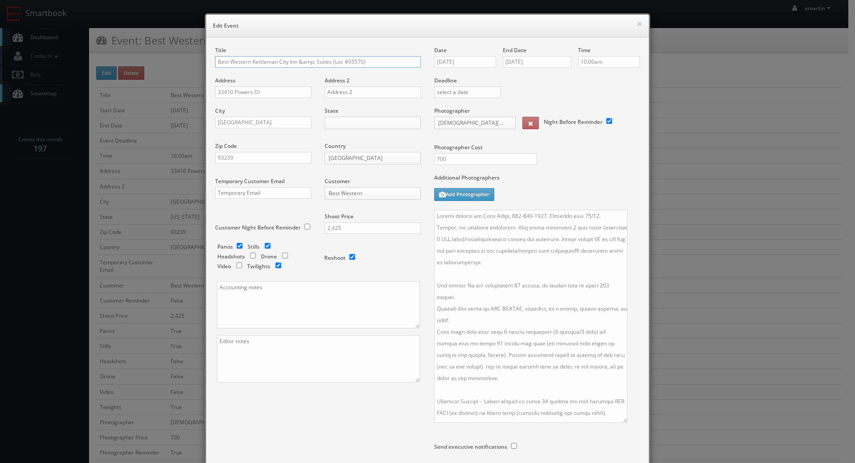
drag, startPoint x: 631, startPoint y: 254, endPoint x: 619, endPoint y: 420, distance: 166.2
click at [619, 420] on textarea at bounding box center [530, 316] width 193 height 213
drag, startPoint x: 448, startPoint y: 225, endPoint x: 453, endPoint y: 230, distance: 7.6
click at [448, 225] on textarea at bounding box center [530, 316] width 193 height 213
click at [568, 370] on textarea at bounding box center [530, 316] width 193 height 213
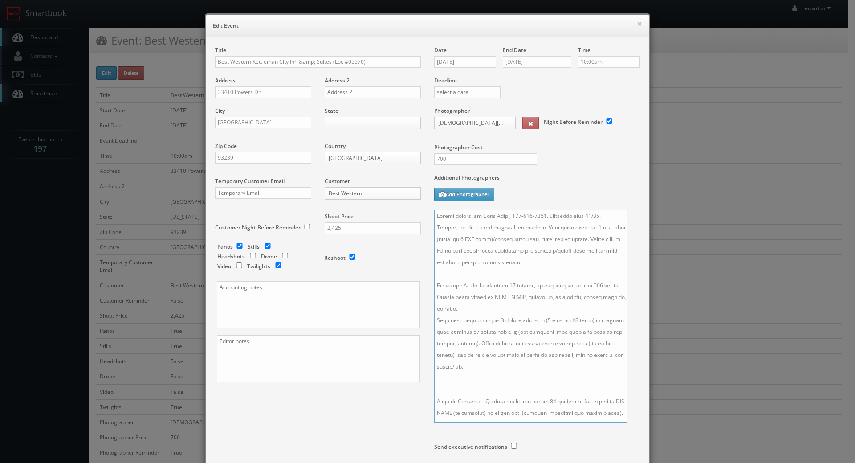
paste textarea "For panos: Need 10-4-4 panos, but the rest do not need to be connected. 10' ext…"
click at [545, 322] on textarea at bounding box center [530, 316] width 193 height 213
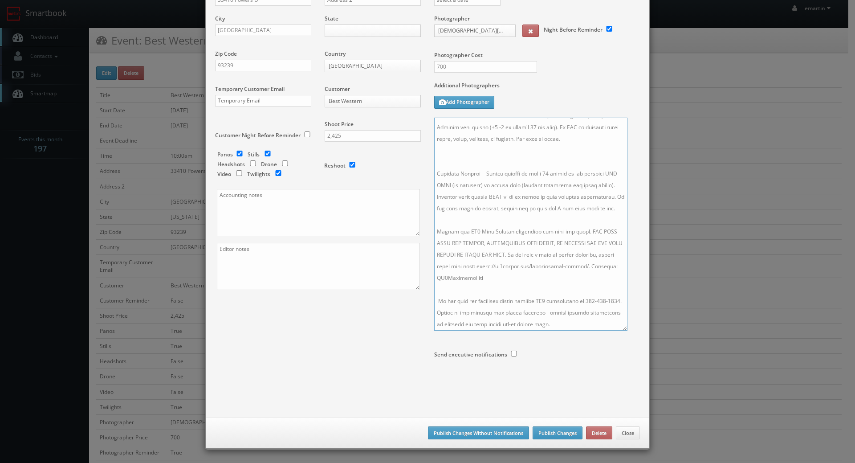
type textarea "Onsite contact is [PERSON_NAME], [PHONE_NUMBER]. Overnight stay 10/24. Stills, …"
click at [546, 430] on button "Publish Changes" at bounding box center [558, 432] width 50 height 13
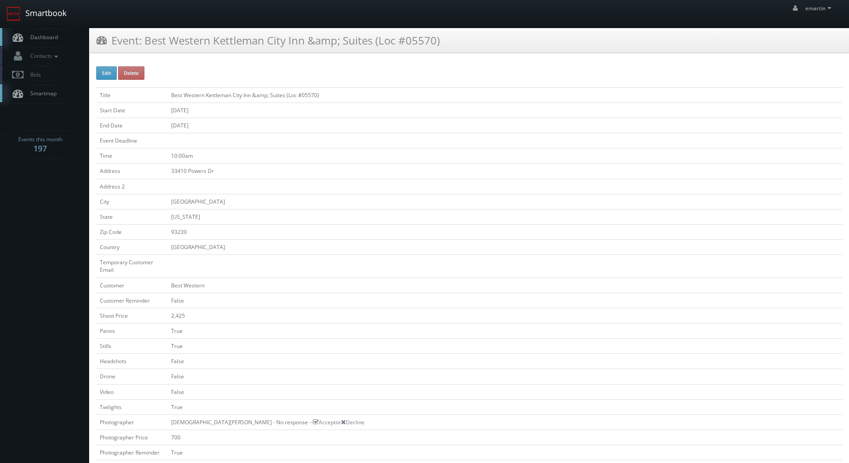
click at [45, 27] on link "Smartbook" at bounding box center [36, 14] width 73 height 28
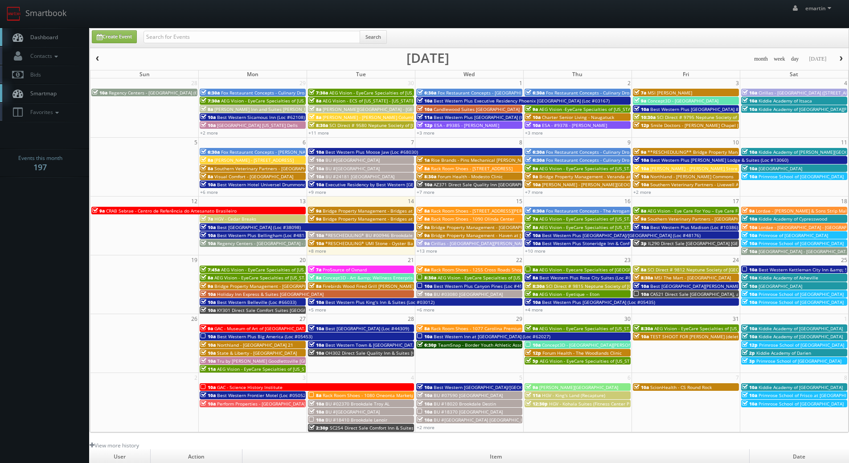
click at [60, 33] on link "Dashboard" at bounding box center [44, 37] width 89 height 18
click at [158, 42] on input "text" at bounding box center [251, 37] width 217 height 12
type input "springhill"
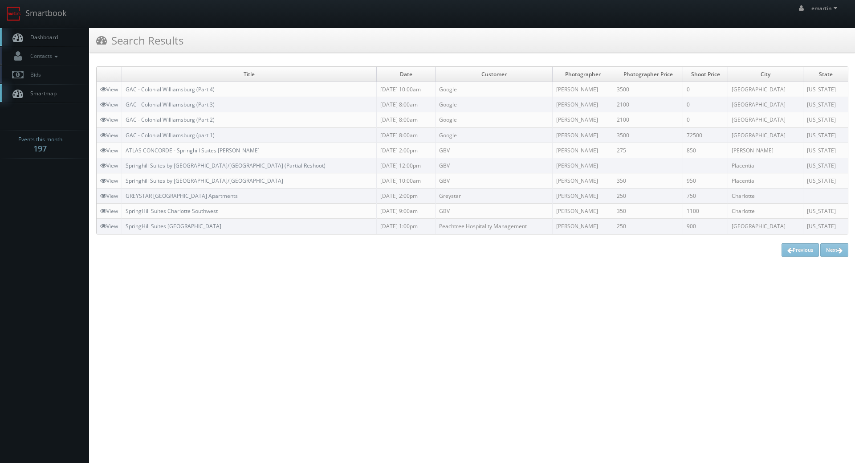
click at [57, 39] on span "Dashboard" at bounding box center [42, 37] width 32 height 8
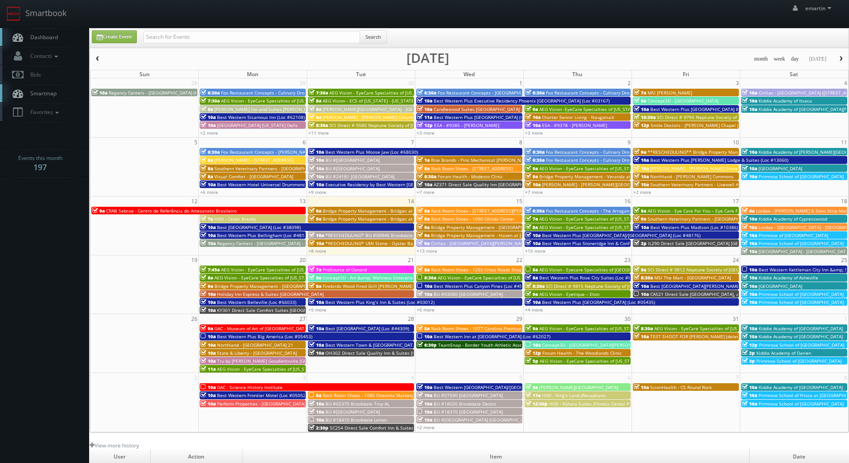
click at [44, 33] on link "Dashboard" at bounding box center [44, 37] width 89 height 18
click at [65, 40] on link "Dashboard" at bounding box center [44, 37] width 89 height 18
click at [521, 18] on div "emartin emartin Profile Logout" at bounding box center [424, 14] width 849 height 28
click at [51, 39] on span "Dashboard" at bounding box center [42, 37] width 32 height 8
click at [188, 35] on input "text" at bounding box center [251, 37] width 217 height 12
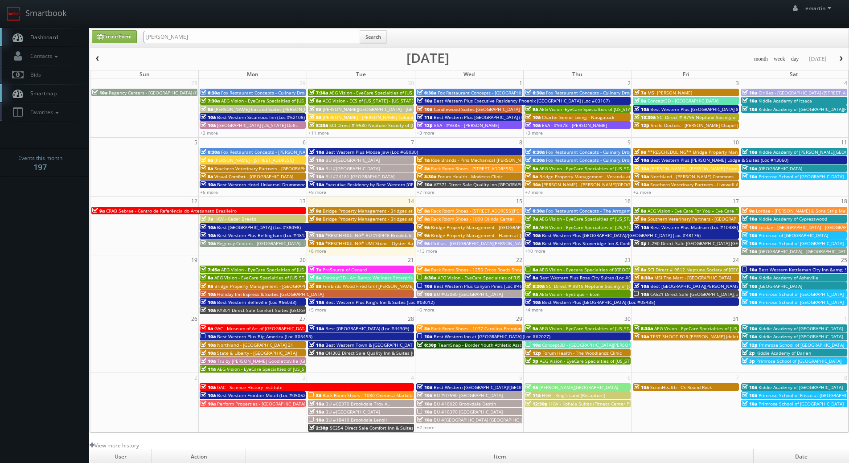
type input "jesus mclean"
